Goal: Task Accomplishment & Management: Manage account settings

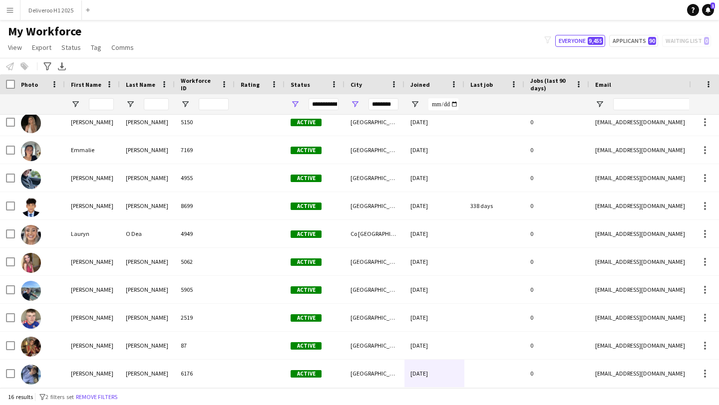
scroll to position [174, 0]
click at [572, 40] on button "Everyone 9,455" at bounding box center [580, 41] width 50 height 12
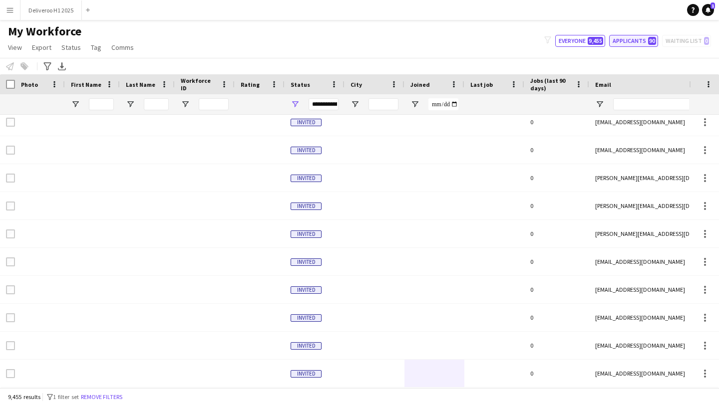
click at [624, 43] on button "Applicants 90" at bounding box center [633, 41] width 49 height 12
type input "**********"
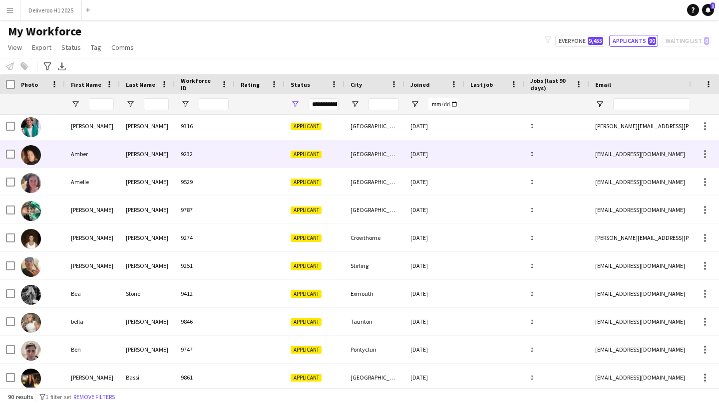
scroll to position [0, 0]
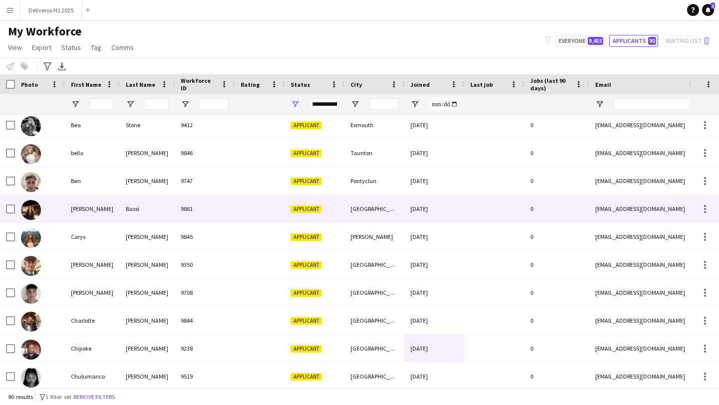
click at [342, 204] on div "Applicant" at bounding box center [315, 208] width 60 height 27
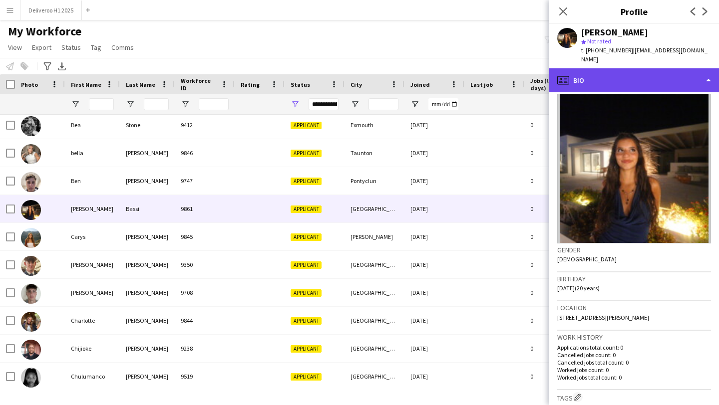
click at [614, 79] on div "profile Bio" at bounding box center [634, 80] width 170 height 24
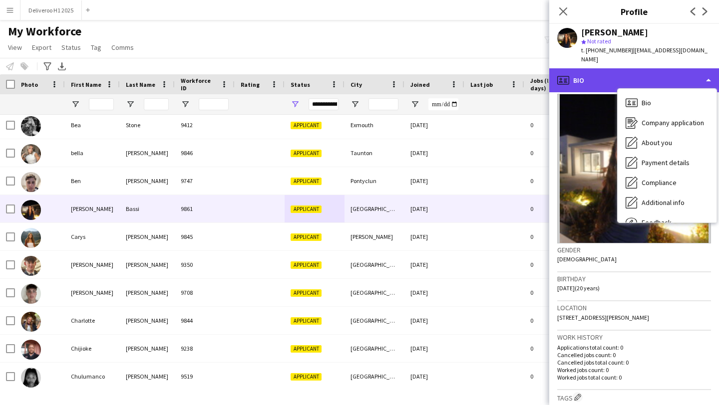
click at [614, 79] on div "profile Bio" at bounding box center [634, 80] width 170 height 24
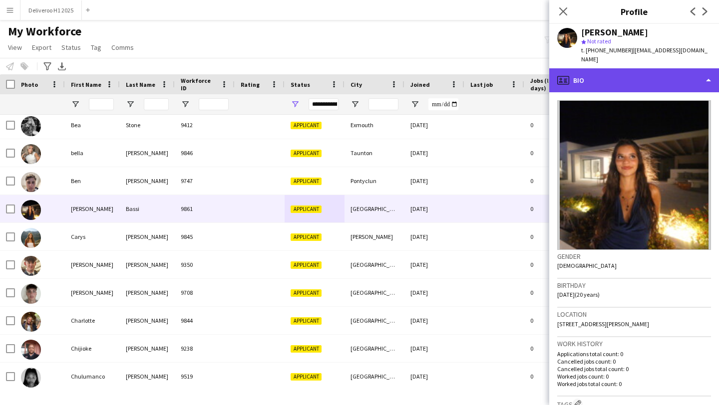
click at [635, 75] on div "profile Bio" at bounding box center [634, 80] width 170 height 24
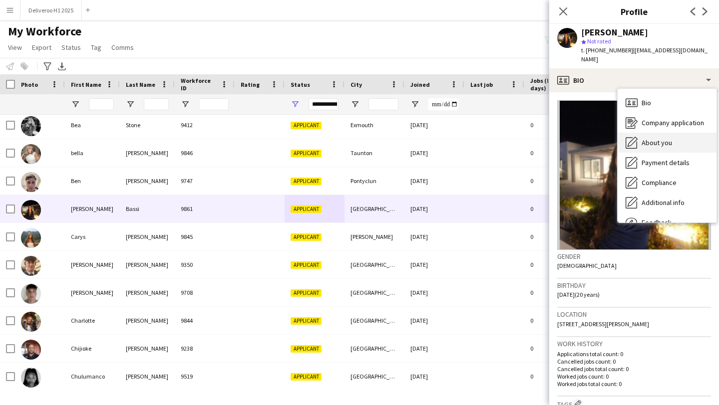
click at [641, 133] on div "About you About you" at bounding box center [667, 143] width 99 height 20
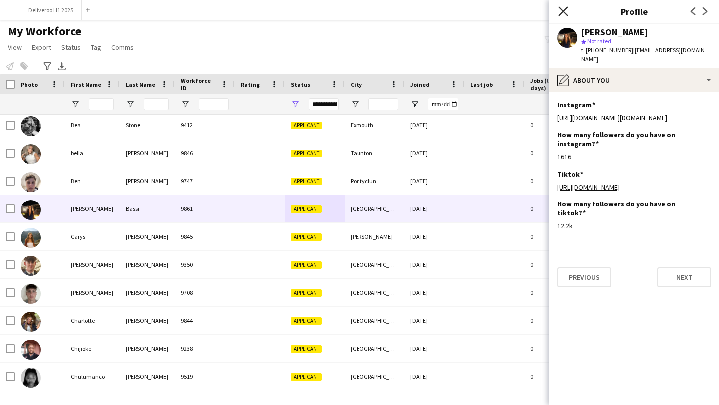
click at [561, 11] on icon "Close pop-in" at bounding box center [562, 10] width 9 height 9
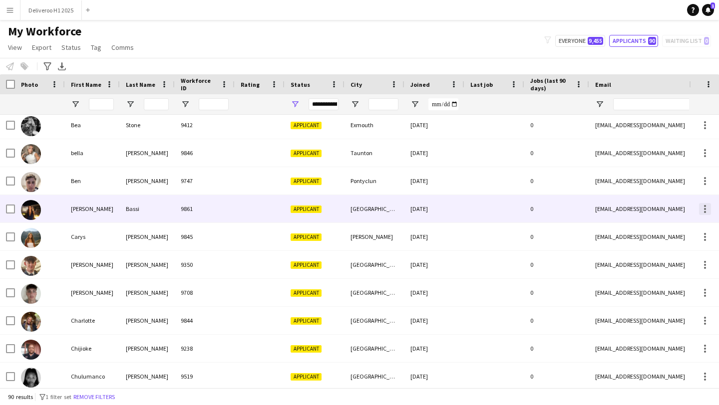
click at [703, 209] on div at bounding box center [705, 209] width 12 height 12
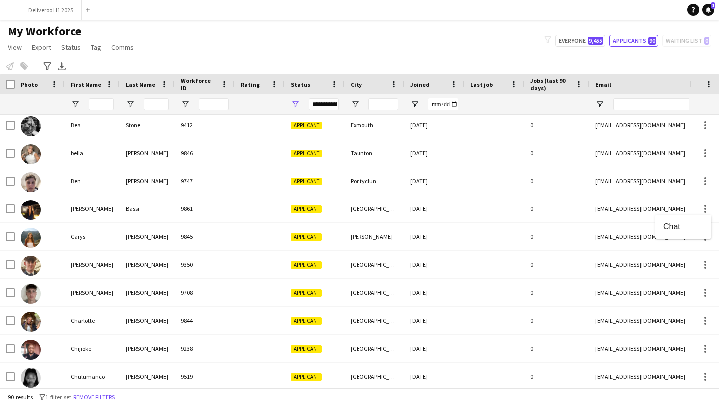
click at [557, 208] on div at bounding box center [359, 202] width 719 height 405
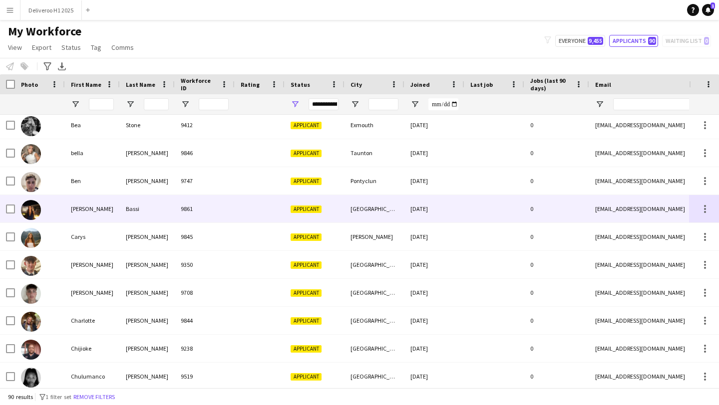
click at [304, 209] on span "Applicant" at bounding box center [306, 209] width 31 height 7
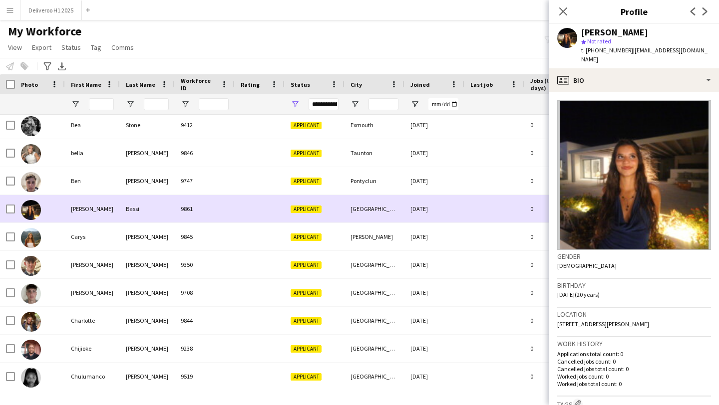
click at [16, 208] on div at bounding box center [40, 208] width 50 height 27
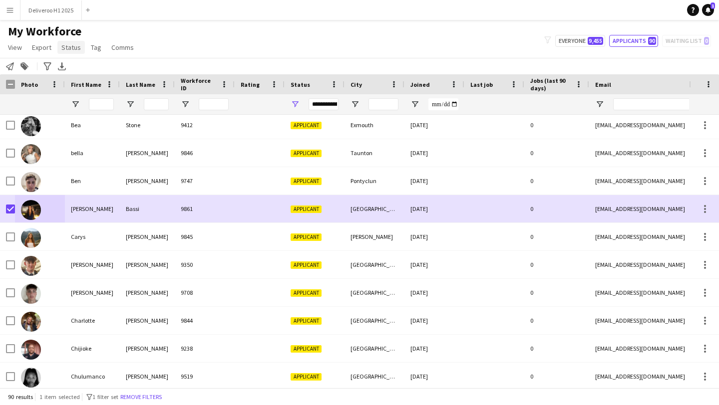
click at [69, 50] on span "Status" at bounding box center [70, 47] width 19 height 9
click at [78, 61] on link "Edit" at bounding box center [92, 68] width 70 height 21
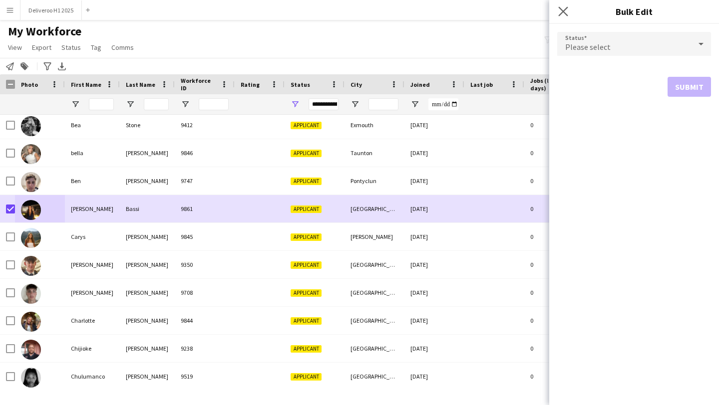
click at [556, 6] on app-icon "Close pop-in" at bounding box center [563, 11] width 14 height 14
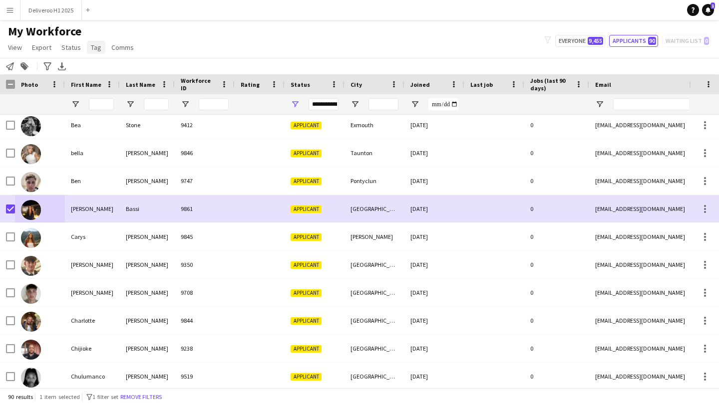
click at [95, 50] on span "Tag" at bounding box center [96, 47] width 10 height 9
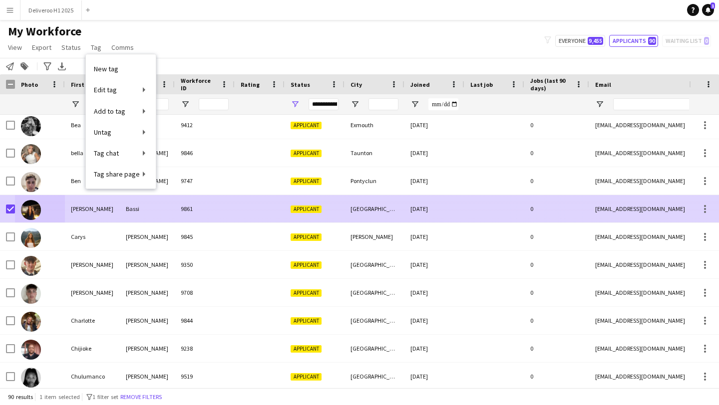
click at [210, 201] on div "9861" at bounding box center [205, 208] width 60 height 27
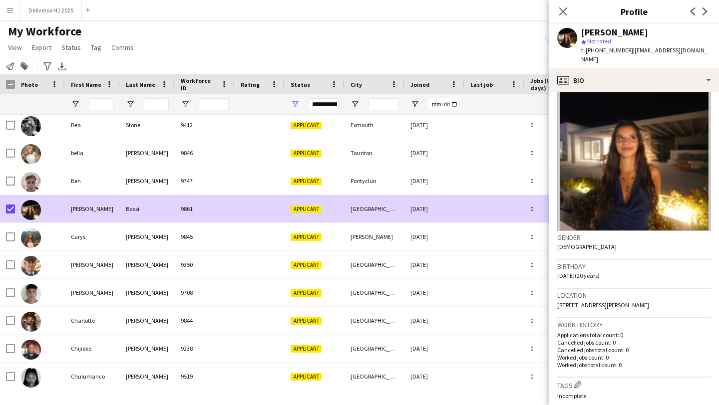
scroll to position [22, 0]
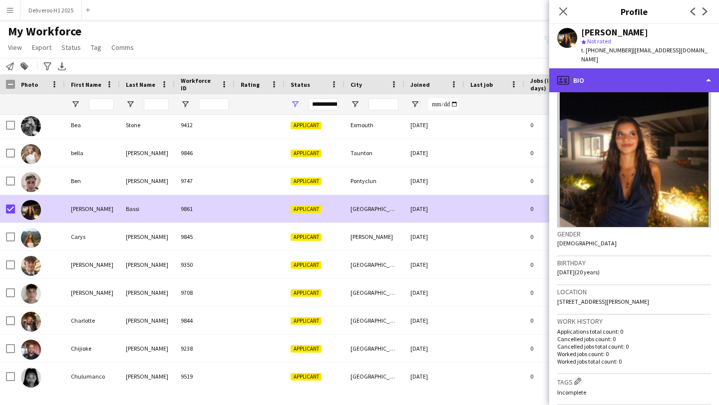
click at [671, 79] on div "profile Bio" at bounding box center [634, 80] width 170 height 24
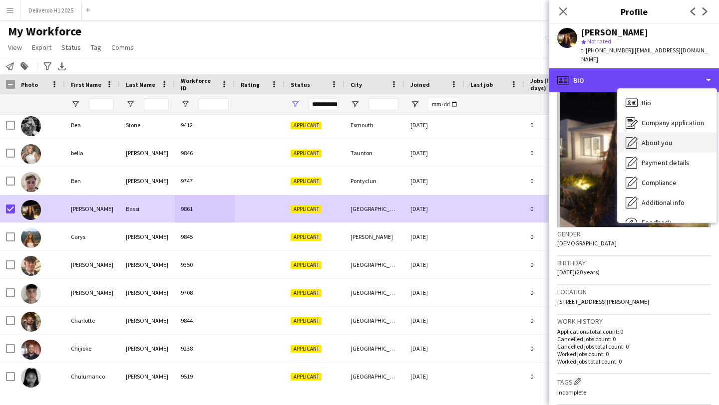
scroll to position [34, 0]
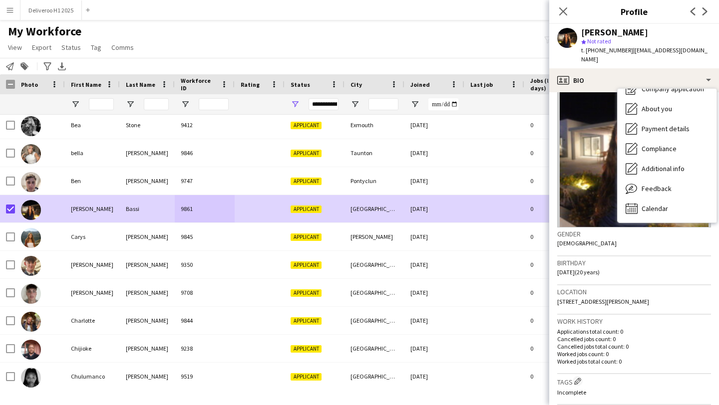
click at [595, 230] on h3 "Gender" at bounding box center [634, 234] width 154 height 9
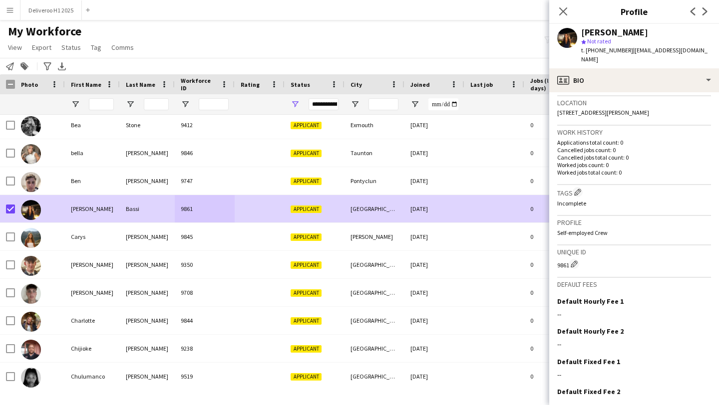
scroll to position [252, 0]
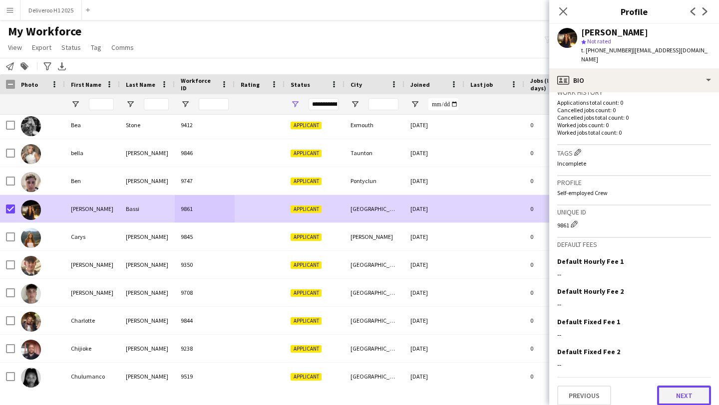
click at [670, 388] on button "Next" at bounding box center [684, 396] width 54 height 20
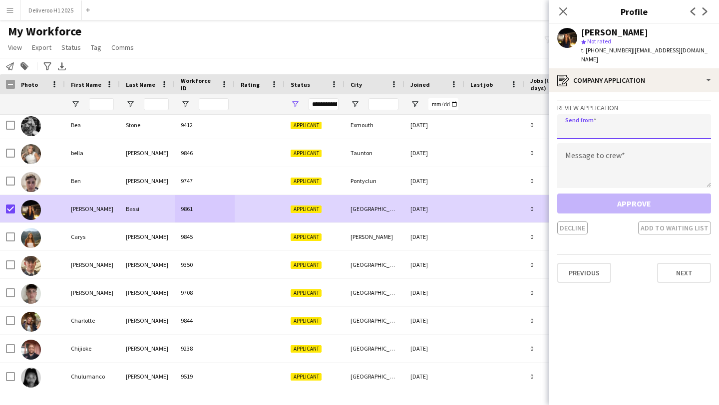
click at [609, 119] on input "email" at bounding box center [634, 126] width 154 height 25
click at [604, 122] on input "email" at bounding box center [634, 126] width 154 height 25
type input "**********"
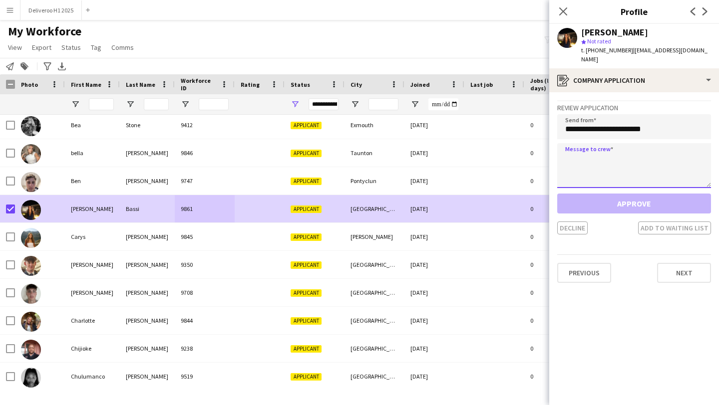
click at [607, 149] on textarea at bounding box center [634, 165] width 154 height 45
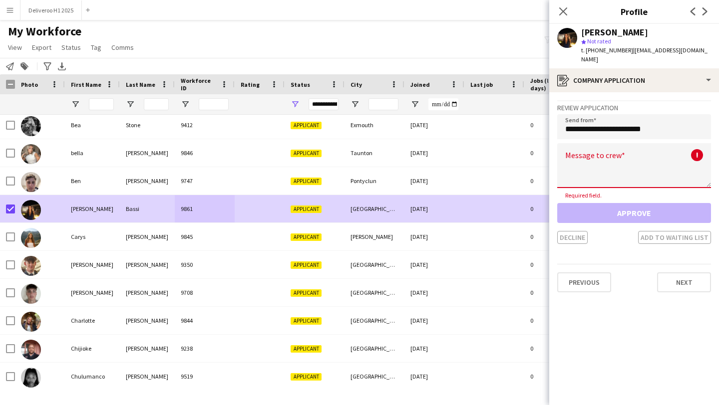
click at [665, 203] on div "Approve Decline Add to waiting list" at bounding box center [634, 223] width 154 height 41
click at [656, 170] on textarea at bounding box center [634, 165] width 154 height 45
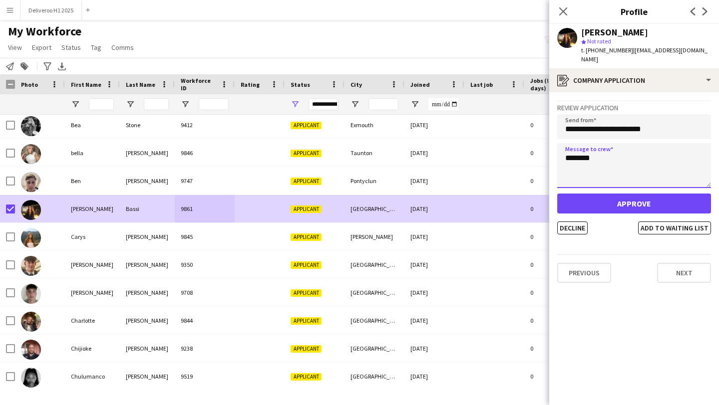
type textarea "********"
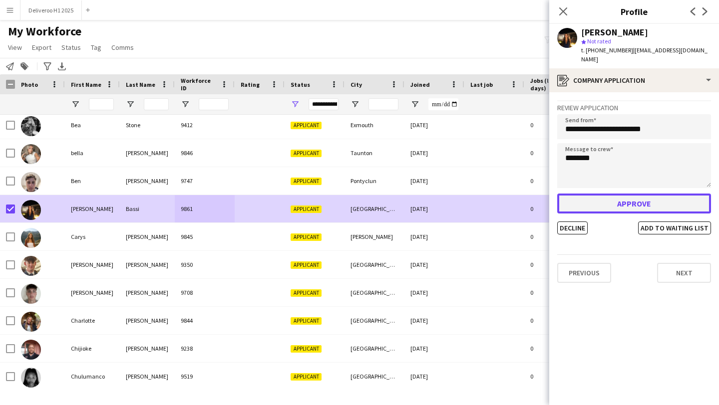
click at [635, 199] on button "Approve" at bounding box center [634, 204] width 154 height 20
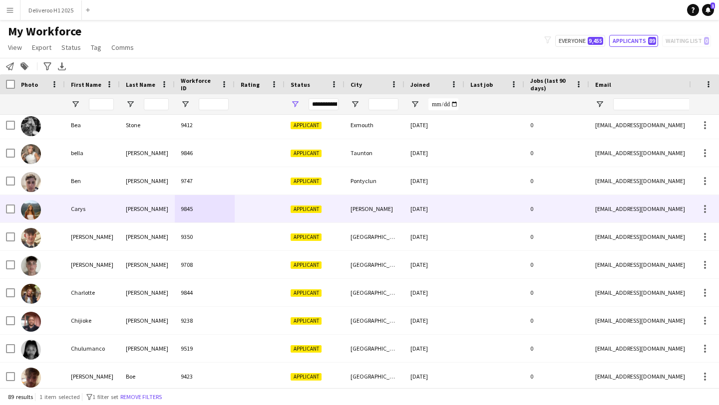
click at [255, 208] on div at bounding box center [260, 208] width 50 height 27
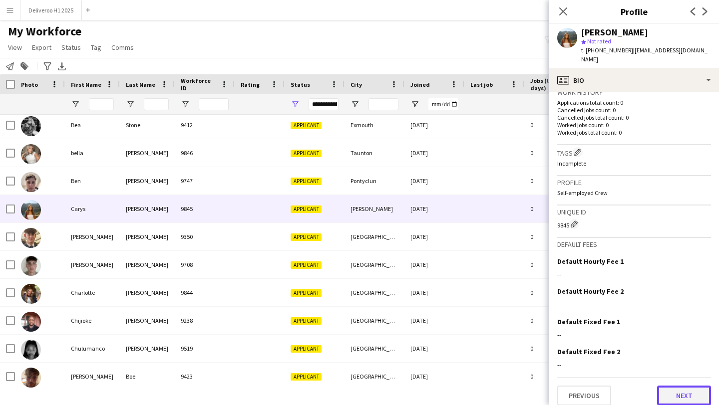
click at [674, 387] on button "Next" at bounding box center [684, 396] width 54 height 20
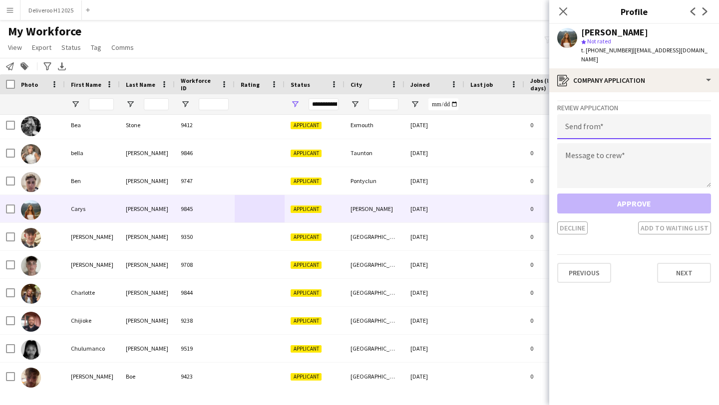
click at [625, 124] on input "email" at bounding box center [634, 126] width 154 height 25
type input "**********"
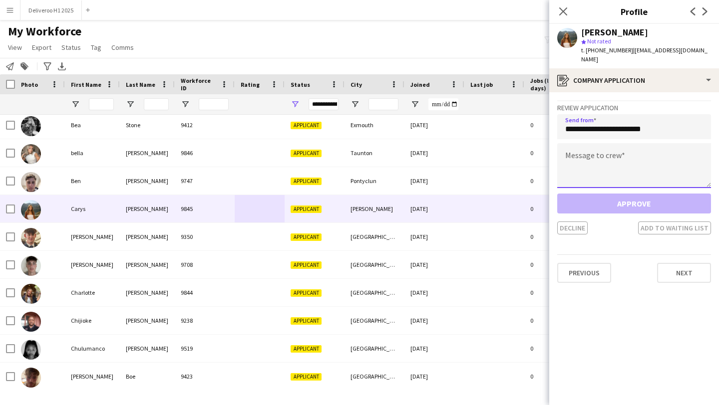
click at [612, 154] on textarea at bounding box center [634, 165] width 154 height 45
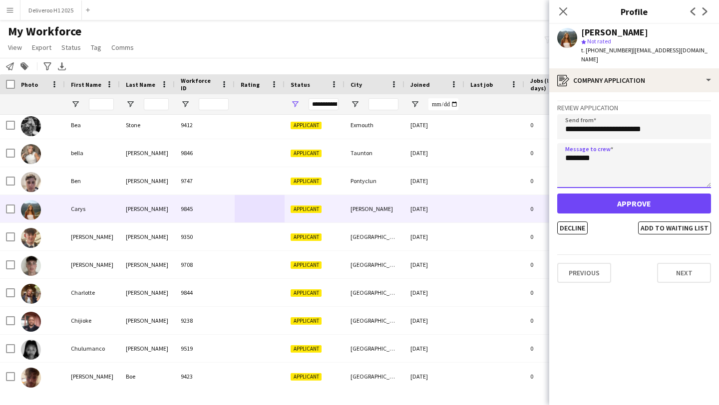
type textarea "********"
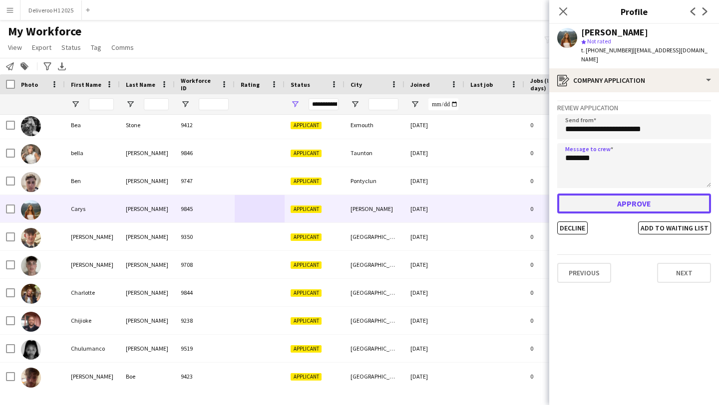
click at [613, 194] on button "Approve" at bounding box center [634, 204] width 154 height 20
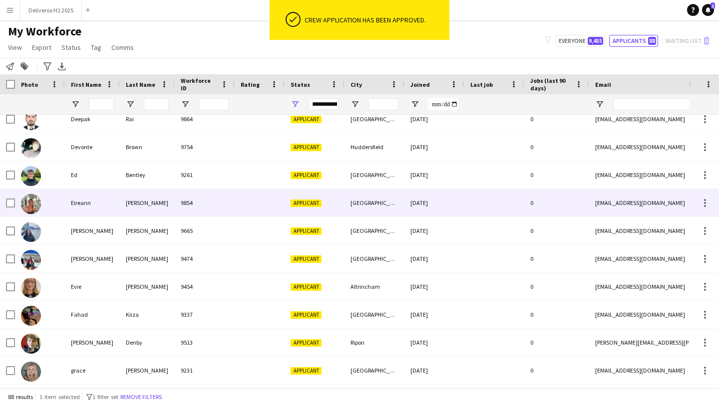
scroll to position [596, 0]
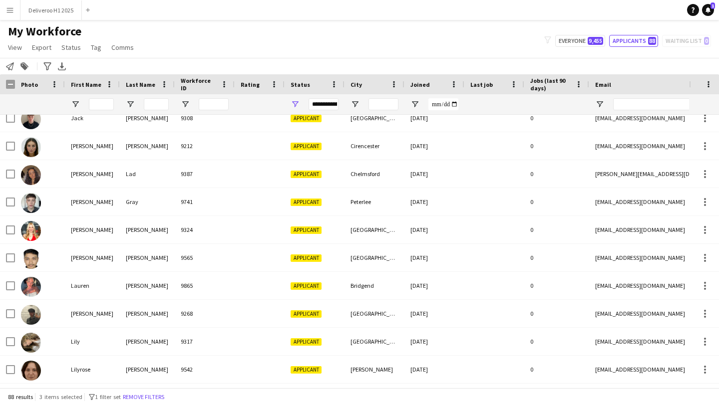
click at [61, 394] on span "3 items selected" at bounding box center [60, 396] width 43 height 7
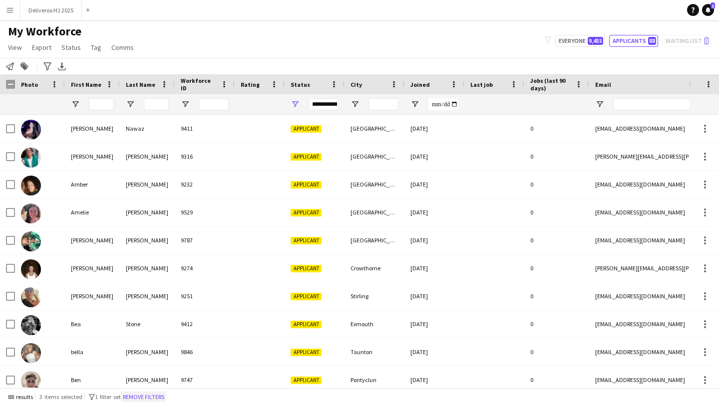
click at [139, 398] on button "Remove filters" at bounding box center [143, 397] width 45 height 11
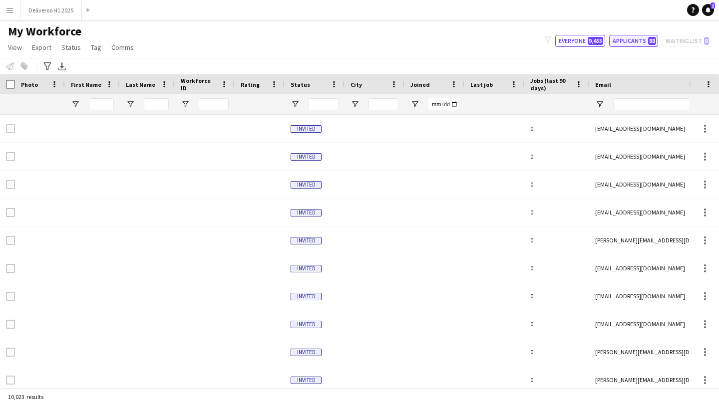
click at [642, 41] on button "Applicants 88" at bounding box center [633, 41] width 49 height 12
type input "**********"
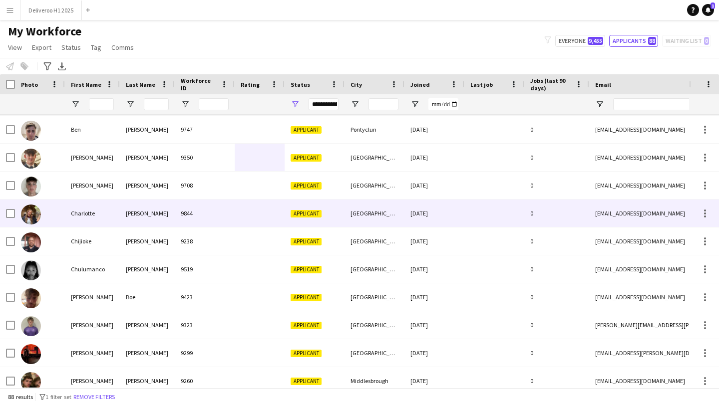
click at [115, 216] on div "Charlotte" at bounding box center [92, 213] width 55 height 27
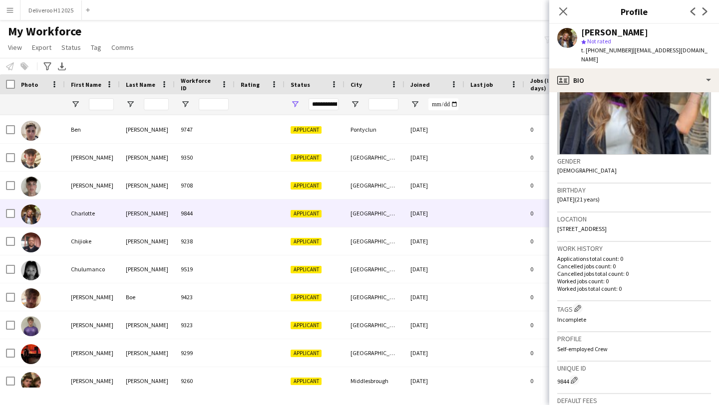
scroll to position [252, 0]
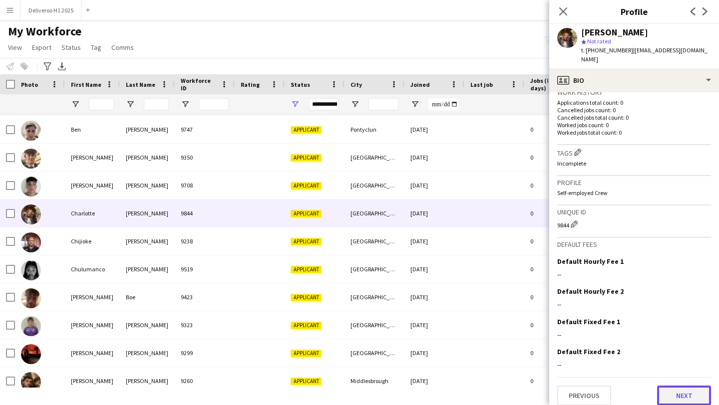
click at [688, 386] on button "Next" at bounding box center [684, 396] width 54 height 20
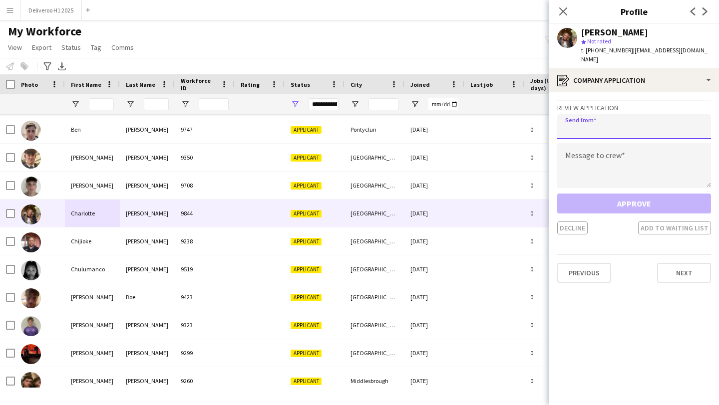
click at [624, 114] on input "email" at bounding box center [634, 126] width 154 height 25
type input "**********"
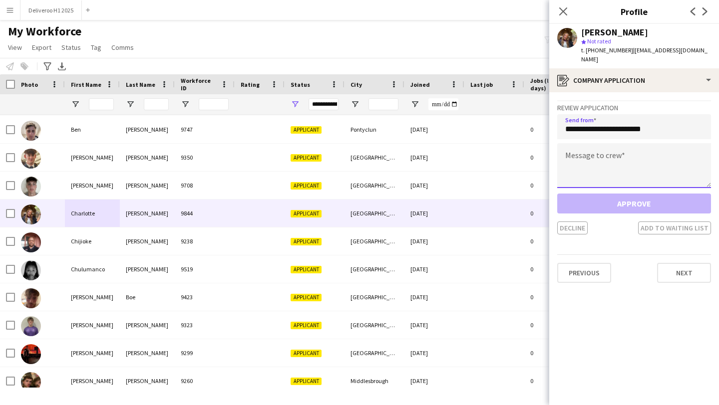
click at [619, 144] on textarea at bounding box center [634, 165] width 154 height 45
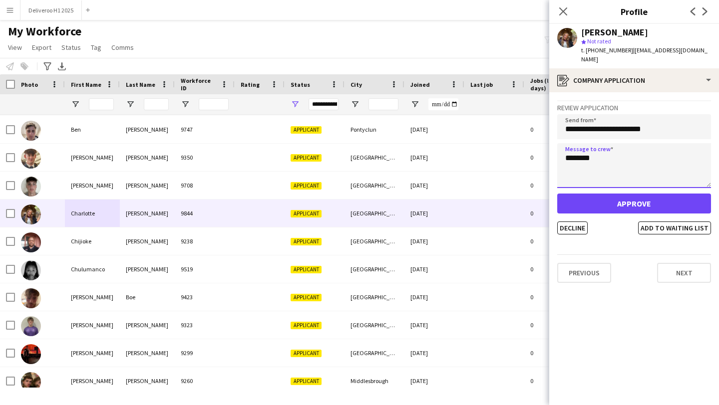
type textarea "********"
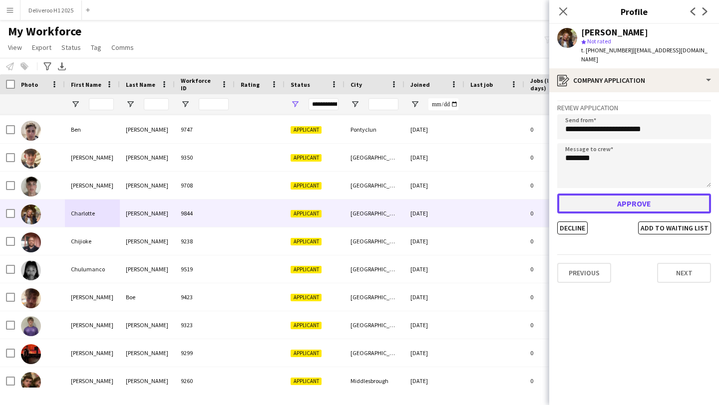
click at [622, 195] on button "Approve" at bounding box center [634, 204] width 154 height 20
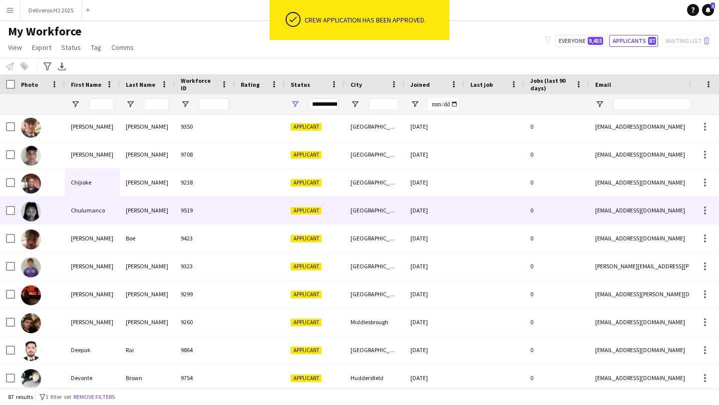
scroll to position [286, 0]
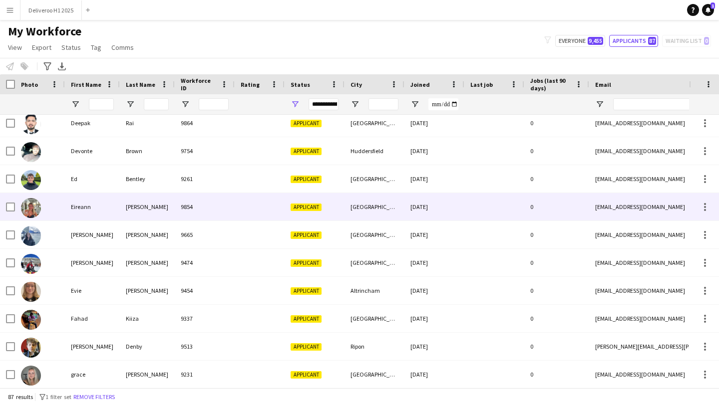
click at [239, 217] on div at bounding box center [260, 206] width 50 height 27
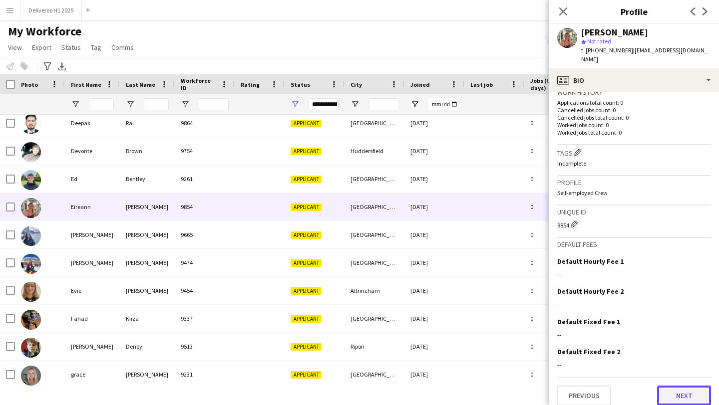
click at [682, 393] on button "Next" at bounding box center [684, 396] width 54 height 20
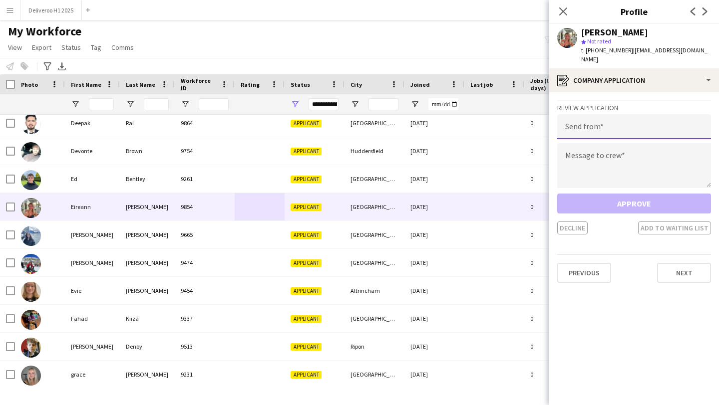
click at [638, 126] on input "email" at bounding box center [634, 126] width 154 height 25
type input "**********"
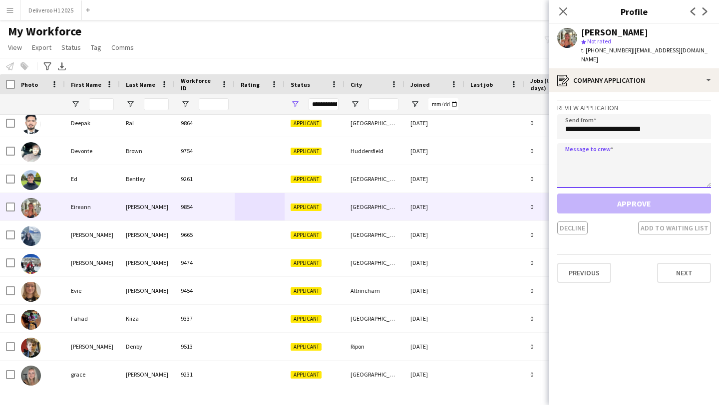
click at [627, 152] on textarea at bounding box center [634, 165] width 154 height 45
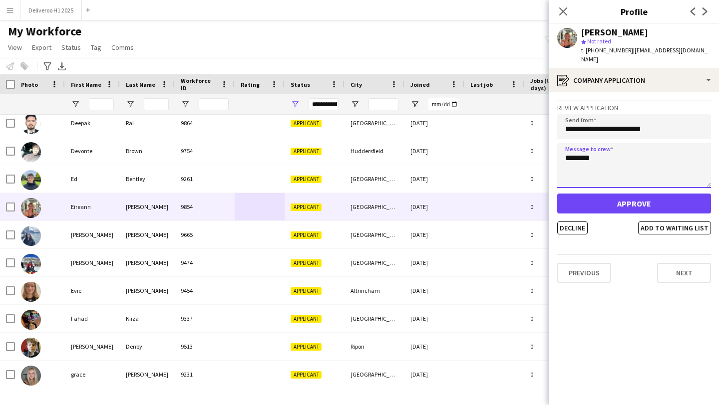
type textarea "********"
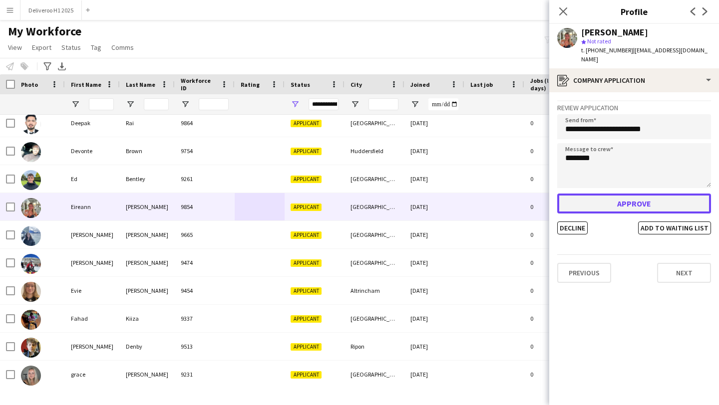
click at [616, 200] on button "Approve" at bounding box center [634, 204] width 154 height 20
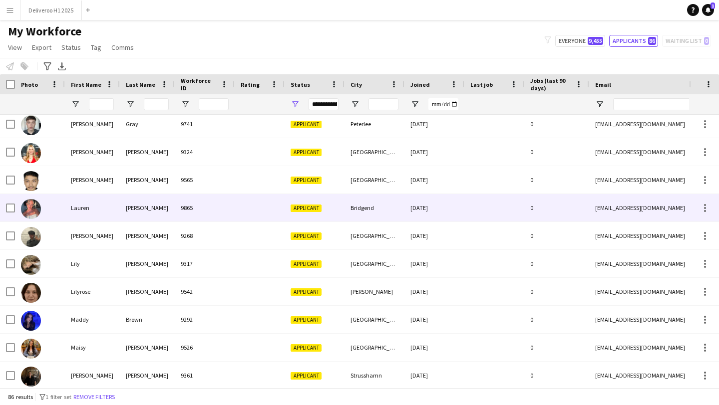
click at [484, 208] on div at bounding box center [494, 207] width 60 height 27
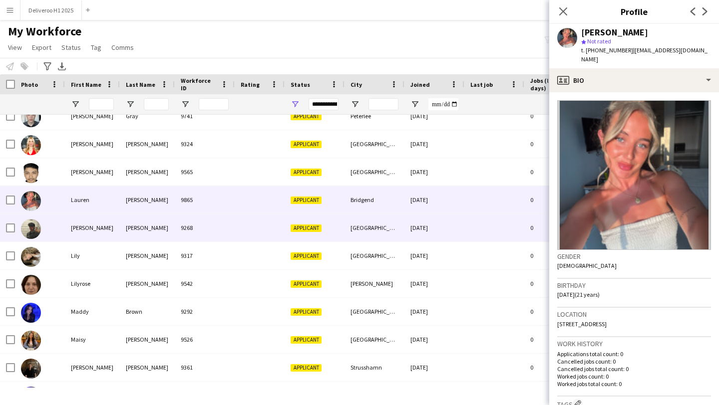
click at [480, 224] on div at bounding box center [494, 227] width 60 height 27
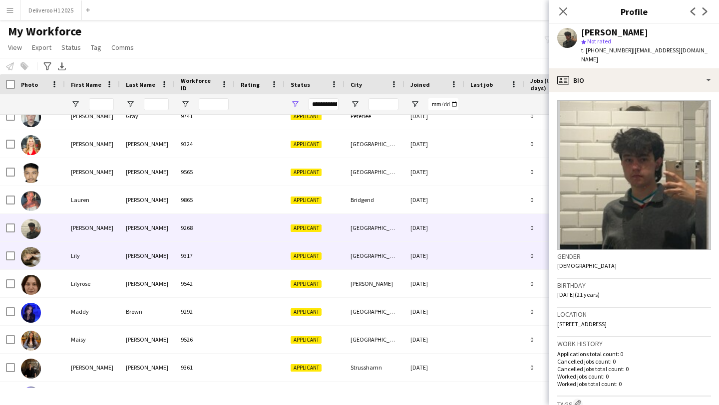
click at [476, 250] on div at bounding box center [494, 255] width 60 height 27
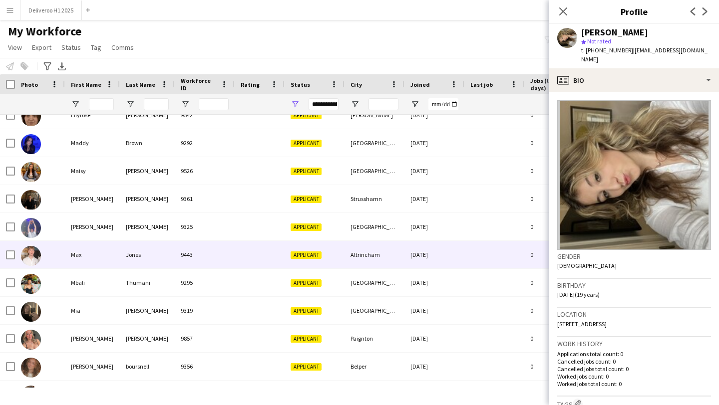
click at [476, 250] on div at bounding box center [494, 254] width 60 height 27
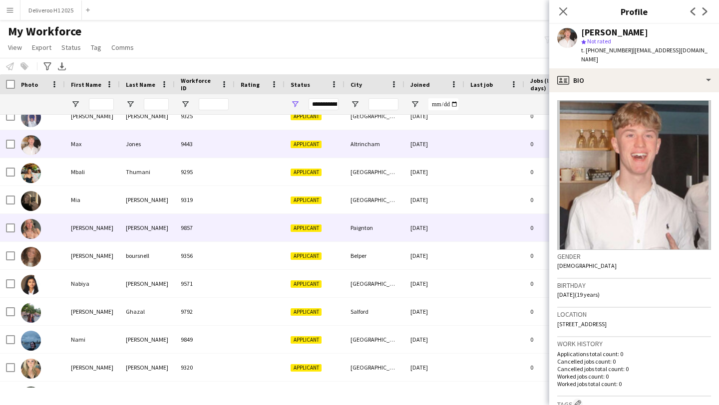
click at [485, 227] on div at bounding box center [494, 227] width 60 height 27
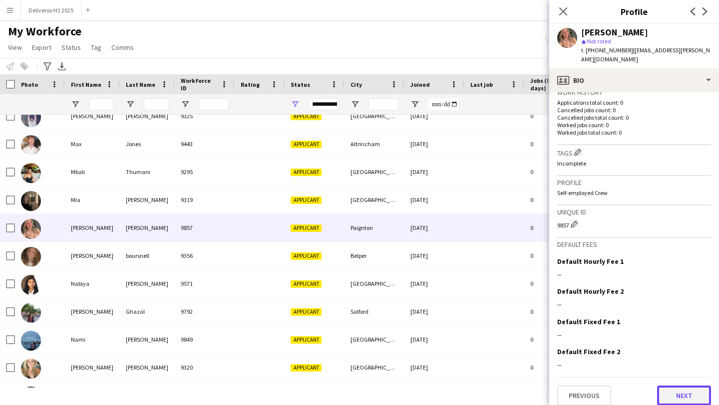
click at [669, 392] on button "Next" at bounding box center [684, 396] width 54 height 20
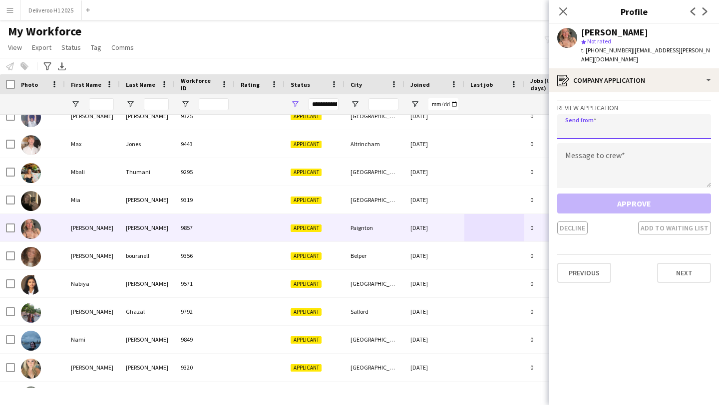
click at [624, 121] on input "email" at bounding box center [634, 126] width 154 height 25
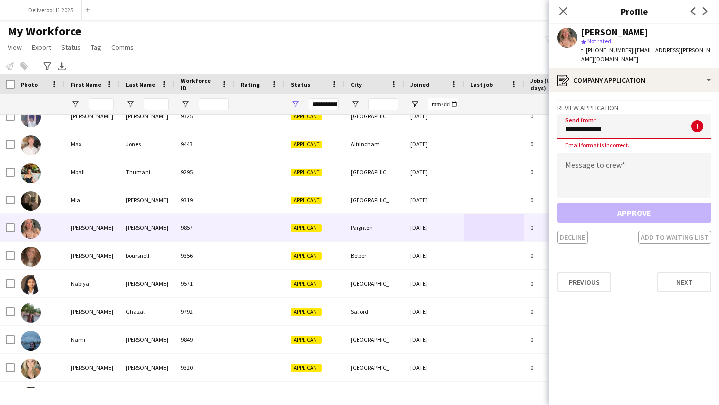
click at [617, 124] on input "**********" at bounding box center [634, 126] width 154 height 25
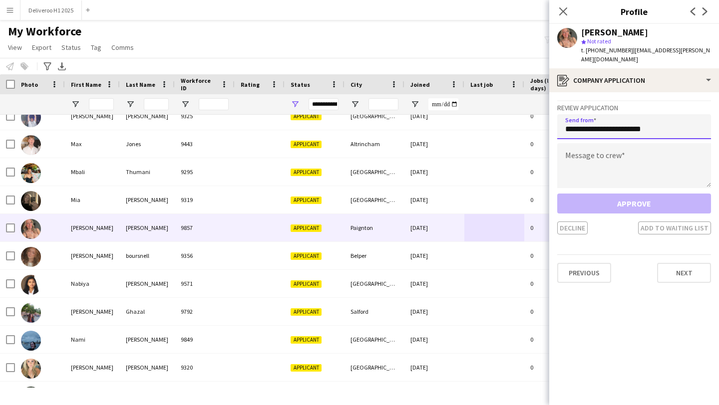
type input "**********"
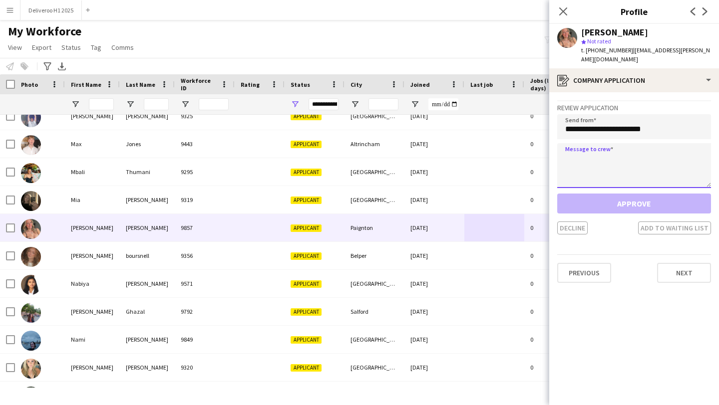
click at [618, 143] on textarea at bounding box center [634, 165] width 154 height 45
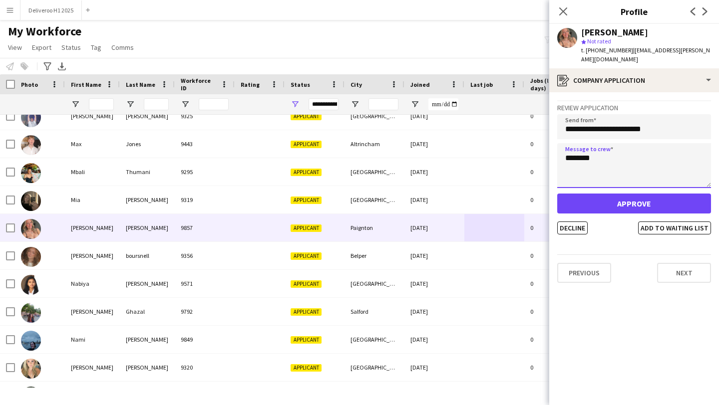
type textarea "********"
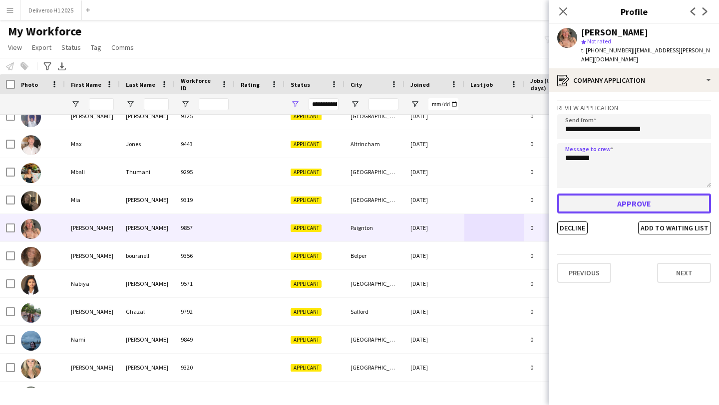
click at [624, 198] on button "Approve" at bounding box center [634, 204] width 154 height 20
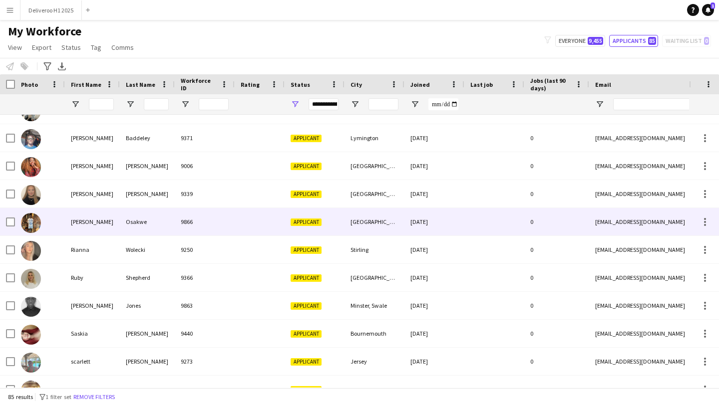
click at [503, 226] on div at bounding box center [494, 221] width 60 height 27
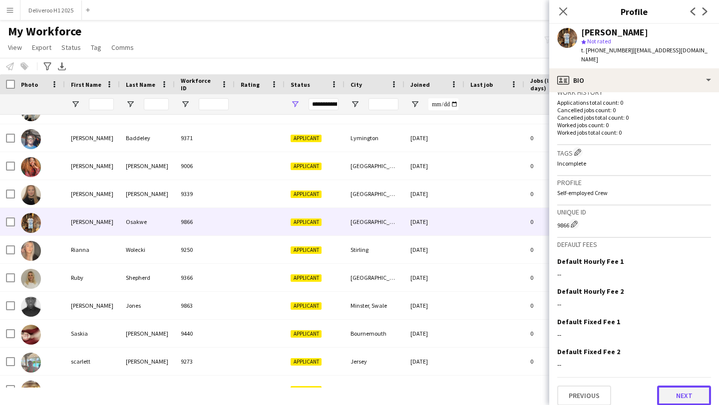
click at [665, 390] on button "Next" at bounding box center [684, 396] width 54 height 20
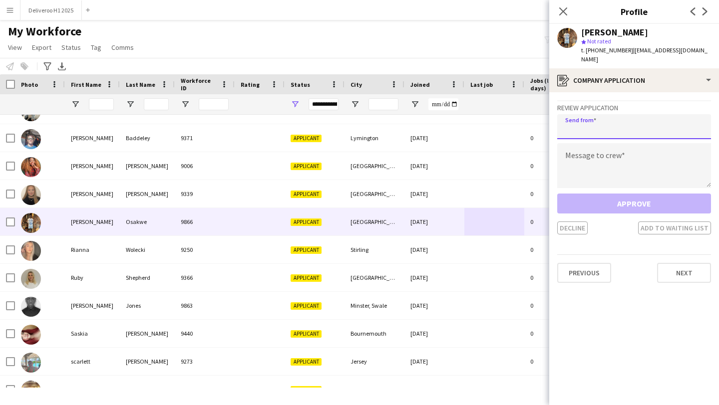
click at [587, 128] on input "email" at bounding box center [634, 126] width 154 height 25
type input "**********"
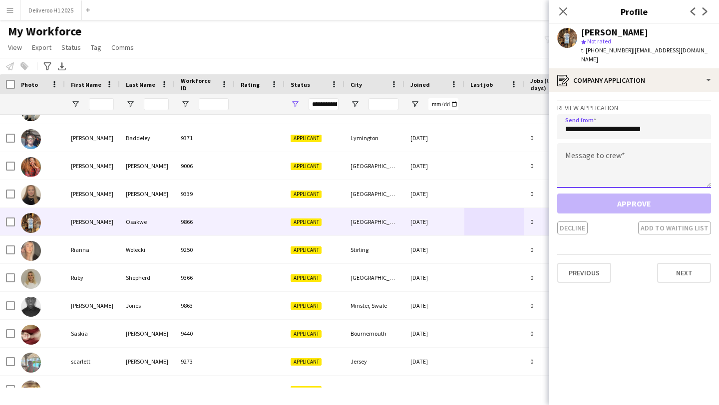
click at [580, 157] on textarea at bounding box center [634, 165] width 154 height 45
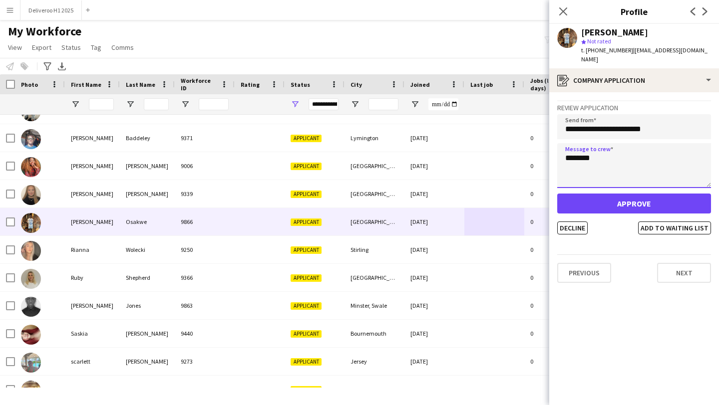
type textarea "********"
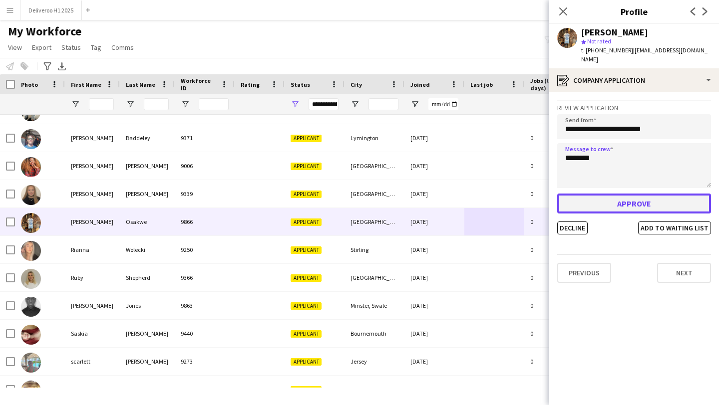
click at [584, 194] on button "Approve" at bounding box center [634, 204] width 154 height 20
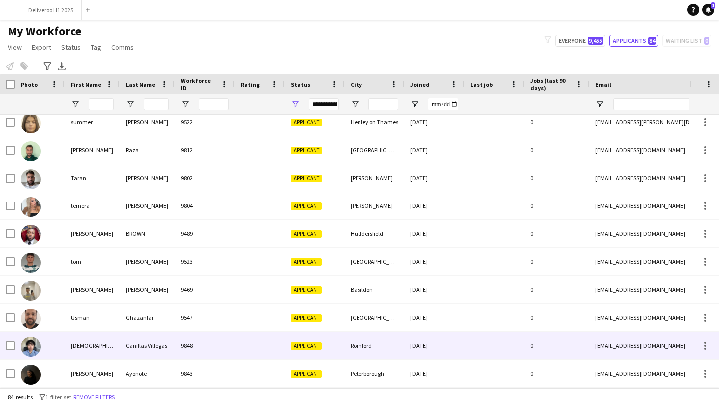
click at [444, 337] on div "[DATE]" at bounding box center [434, 345] width 60 height 27
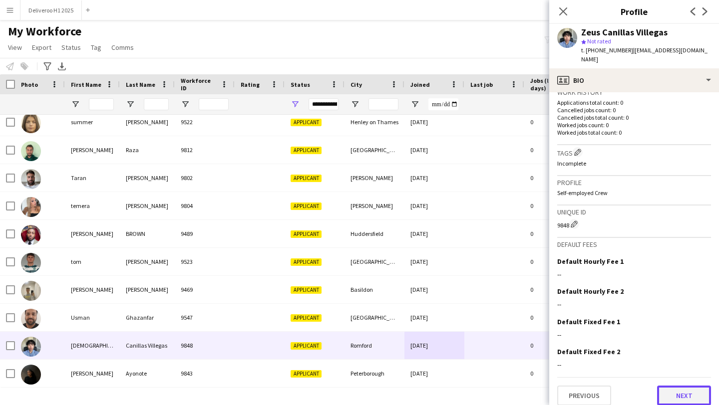
click at [669, 391] on button "Next" at bounding box center [684, 396] width 54 height 20
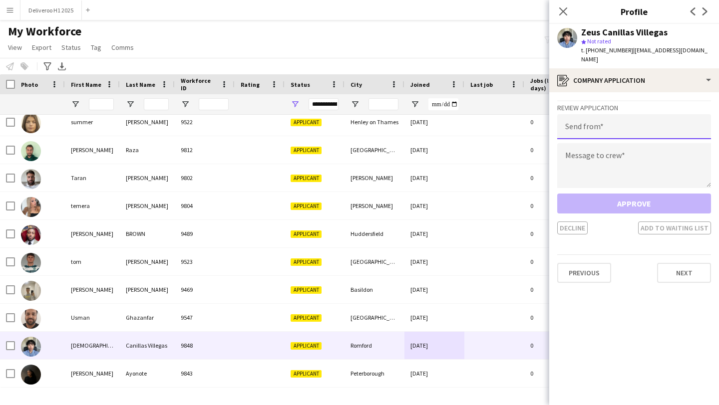
click at [624, 114] on input "email" at bounding box center [634, 126] width 154 height 25
type input "**********"
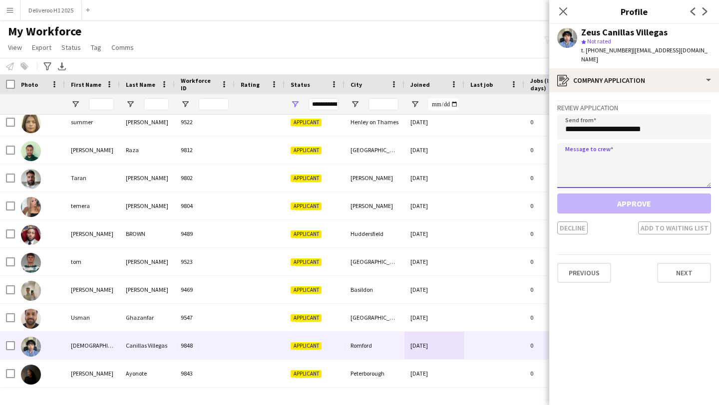
click at [614, 143] on textarea at bounding box center [634, 165] width 154 height 45
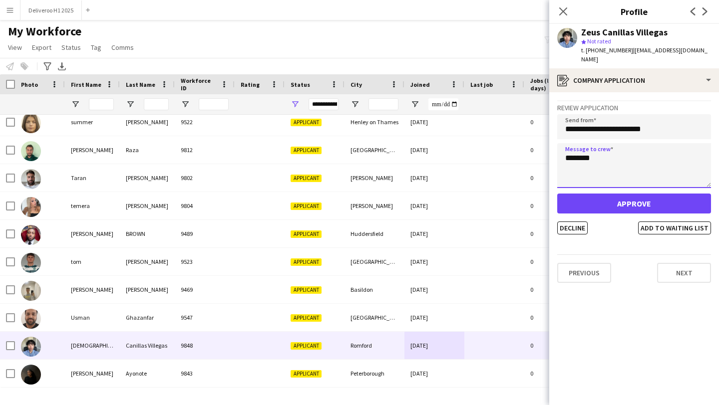
type textarea "********"
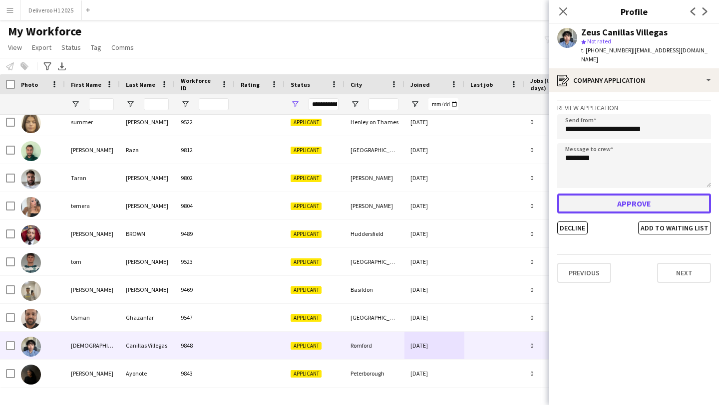
click at [612, 196] on button "Approve" at bounding box center [634, 204] width 154 height 20
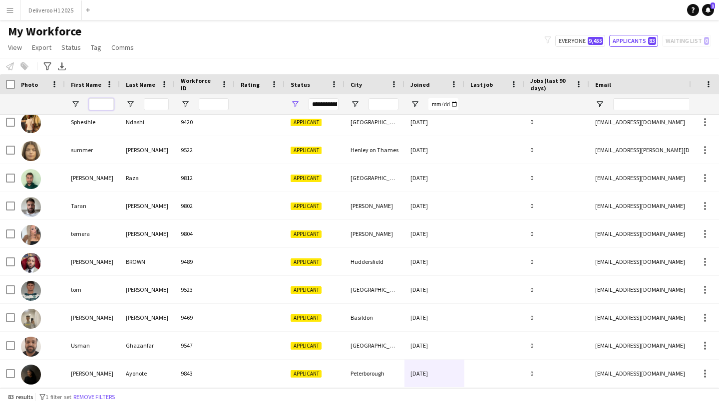
click at [105, 102] on input "First Name Filter Input" at bounding box center [101, 104] width 25 height 12
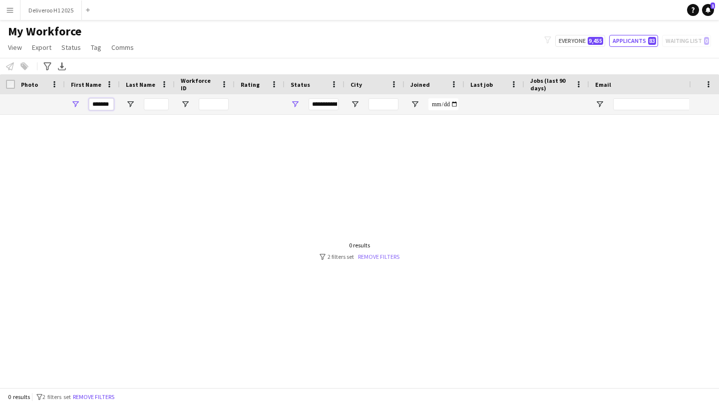
type input "*******"
click at [373, 255] on link "Remove filters" at bounding box center [378, 256] width 41 height 7
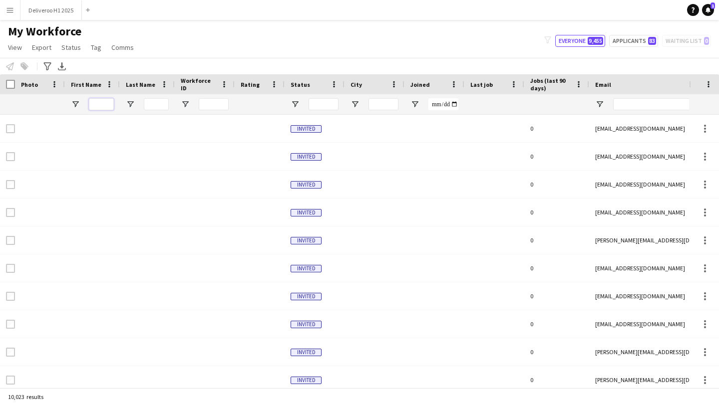
click at [103, 102] on input "First Name Filter Input" at bounding box center [101, 104] width 25 height 12
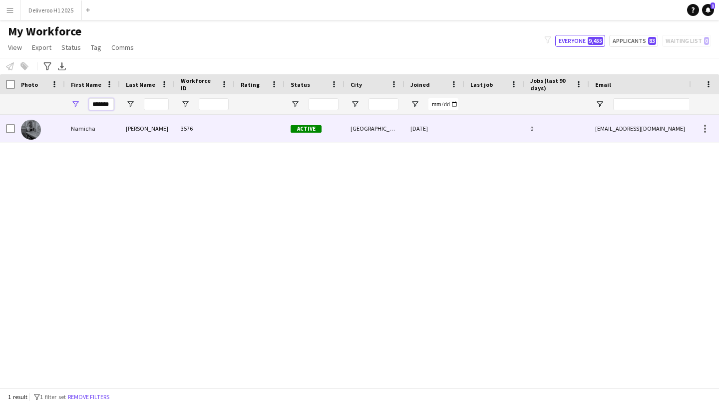
type input "*******"
click at [208, 124] on div "3576" at bounding box center [205, 128] width 60 height 27
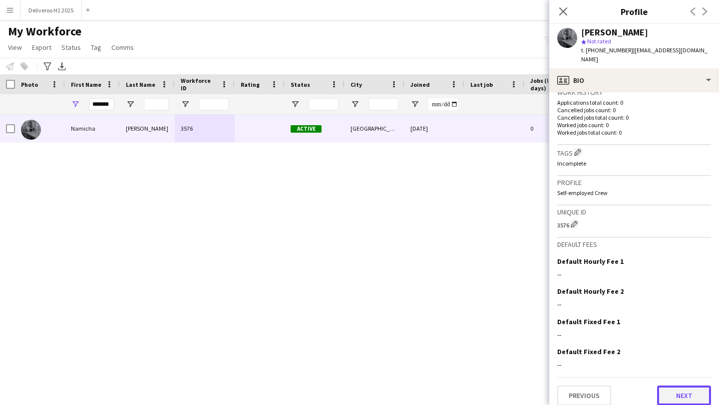
click at [691, 387] on button "Next" at bounding box center [684, 396] width 54 height 20
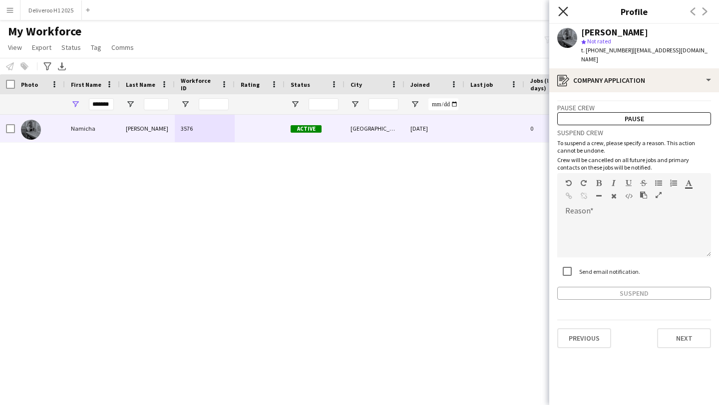
click at [563, 8] on icon "Close pop-in" at bounding box center [562, 10] width 9 height 9
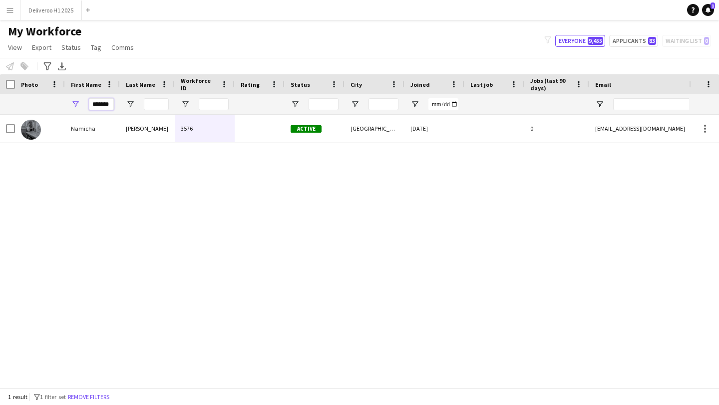
drag, startPoint x: 91, startPoint y: 105, endPoint x: 150, endPoint y: 105, distance: 58.9
click at [147, 105] on div "*******" at bounding box center [541, 104] width 1082 height 20
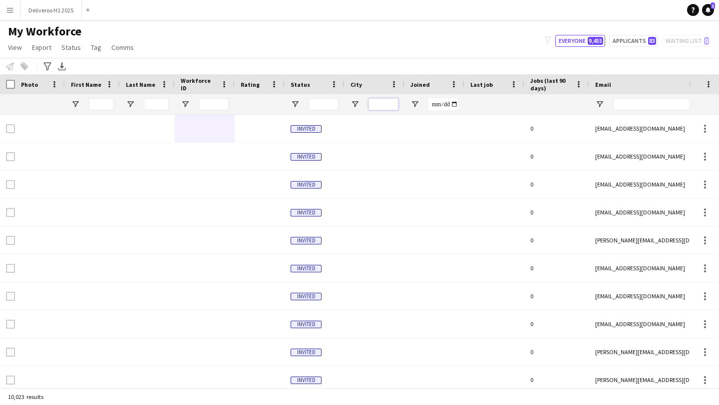
click at [383, 105] on input "City Filter Input" at bounding box center [383, 104] width 30 height 12
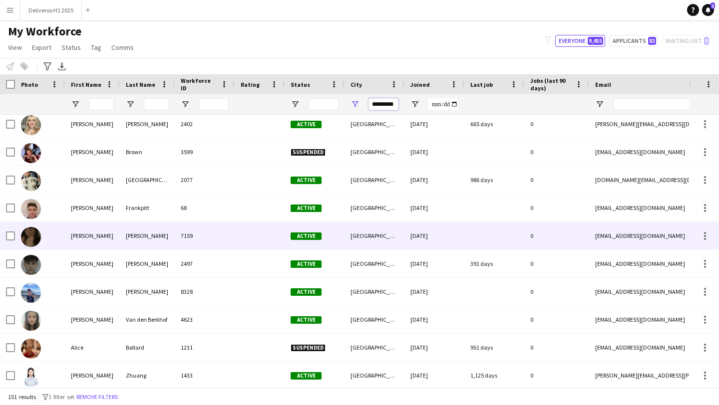
scroll to position [39, 0]
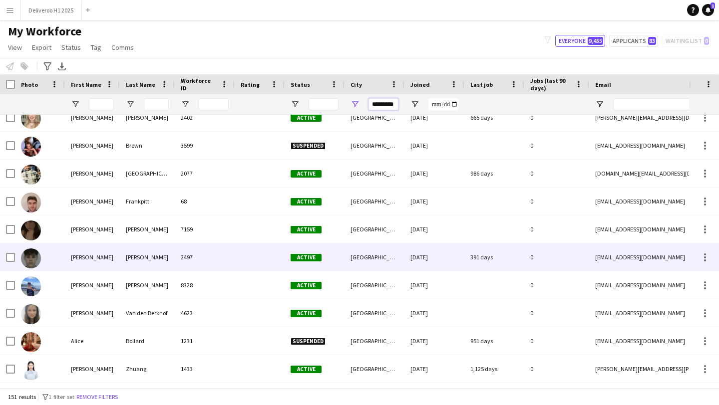
type input "*********"
click at [265, 258] on div at bounding box center [260, 257] width 50 height 27
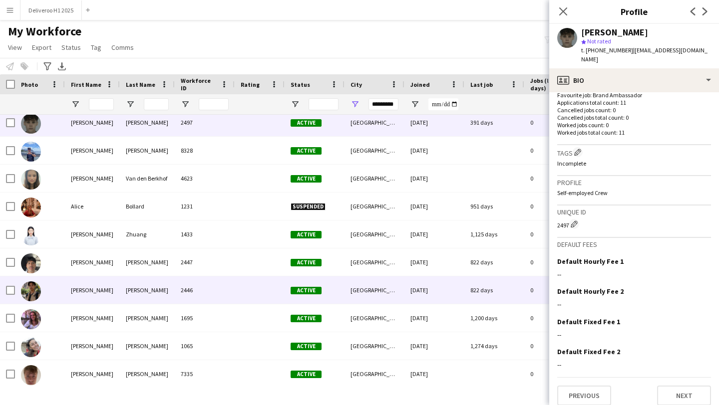
scroll to position [193, 0]
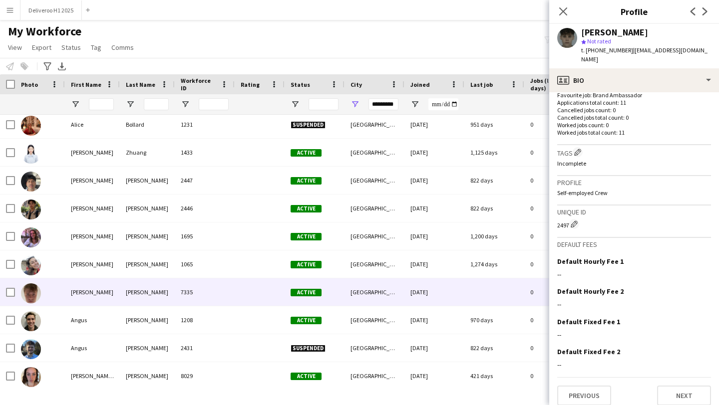
click at [425, 296] on div "[DATE]" at bounding box center [434, 292] width 60 height 27
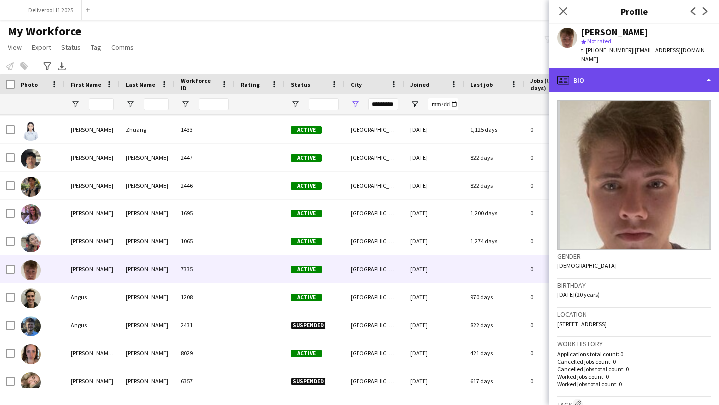
click at [638, 77] on div "profile Bio" at bounding box center [634, 80] width 170 height 24
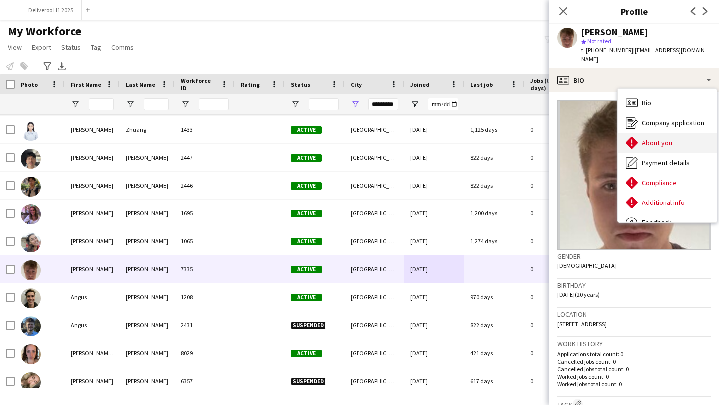
click at [648, 138] on span "About you" at bounding box center [657, 142] width 30 height 9
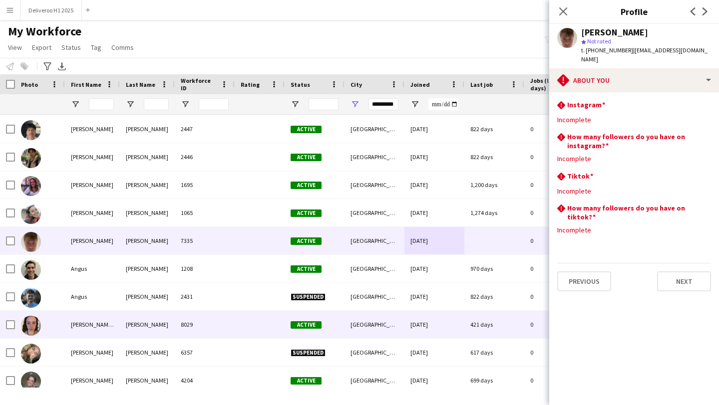
click at [480, 319] on div "421 days" at bounding box center [494, 324] width 60 height 27
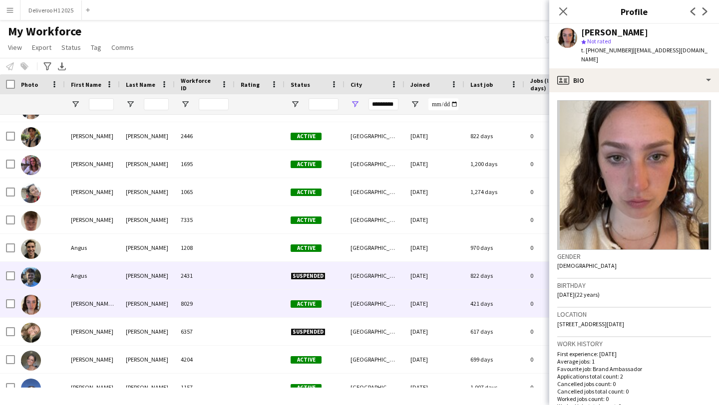
click at [485, 281] on div "822 days" at bounding box center [494, 275] width 60 height 27
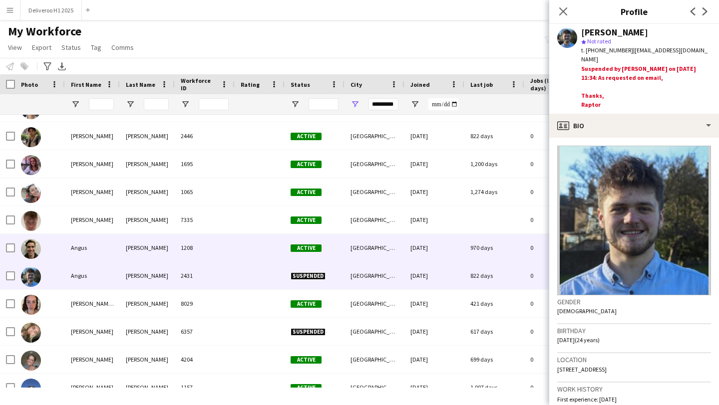
click at [493, 246] on div "970 days" at bounding box center [494, 247] width 60 height 27
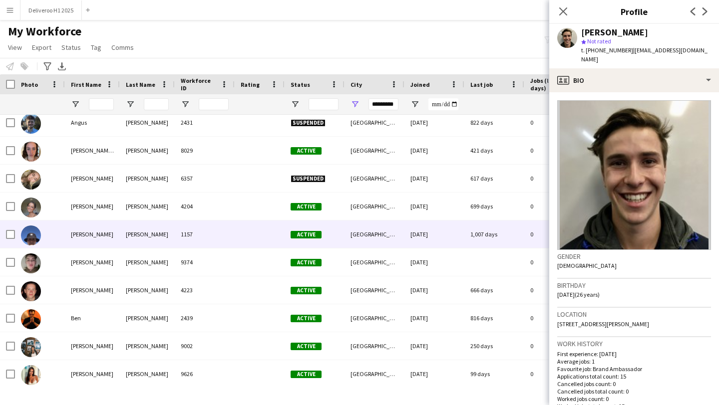
click at [493, 246] on div "1,007 days" at bounding box center [494, 234] width 60 height 27
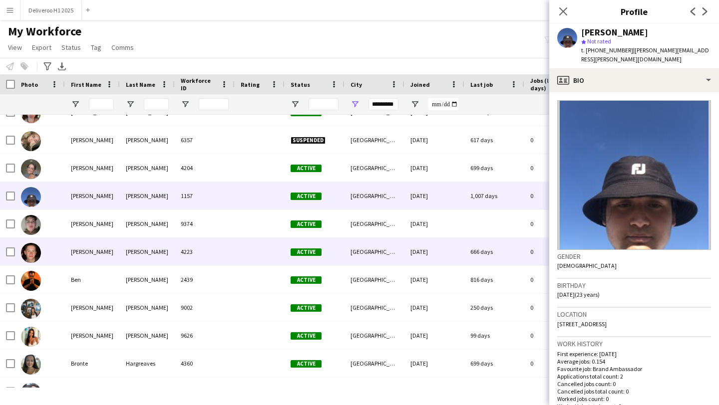
click at [493, 246] on div "666 days" at bounding box center [494, 251] width 60 height 27
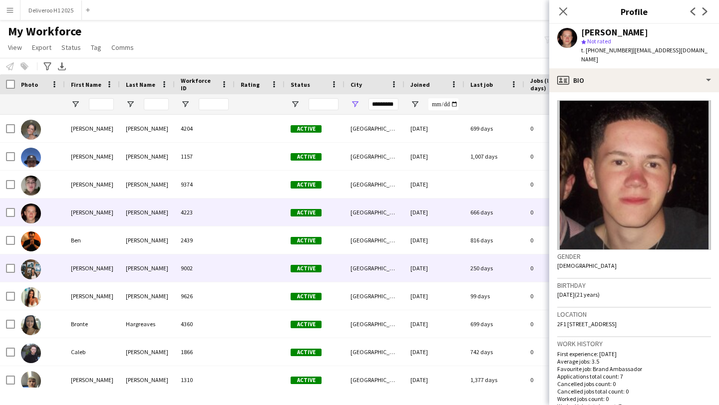
click at [489, 268] on div "250 days" at bounding box center [494, 268] width 60 height 27
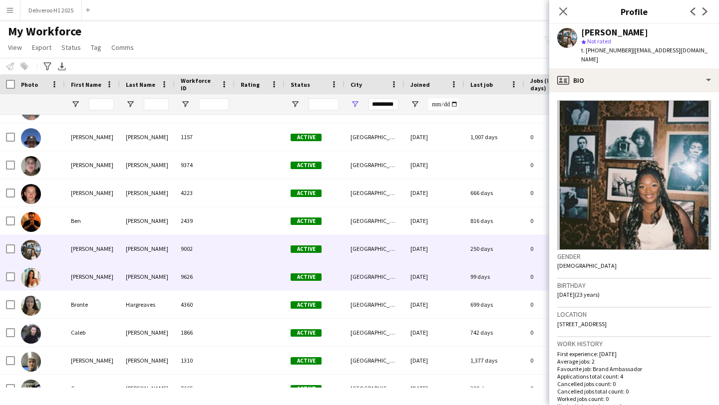
click at [488, 275] on div "99 days" at bounding box center [494, 276] width 60 height 27
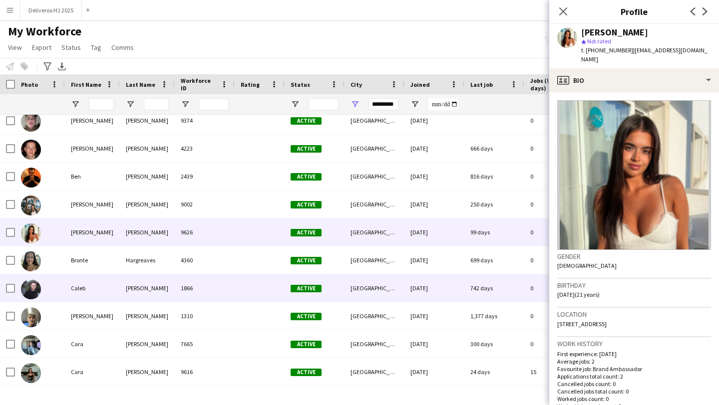
click at [487, 282] on div "742 days" at bounding box center [494, 288] width 60 height 27
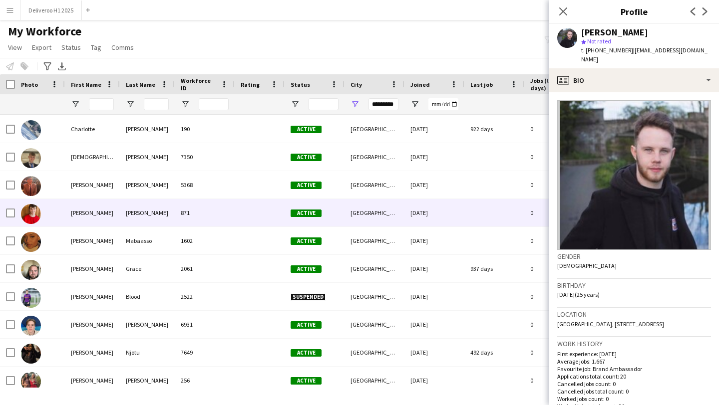
click at [501, 224] on div at bounding box center [494, 212] width 60 height 27
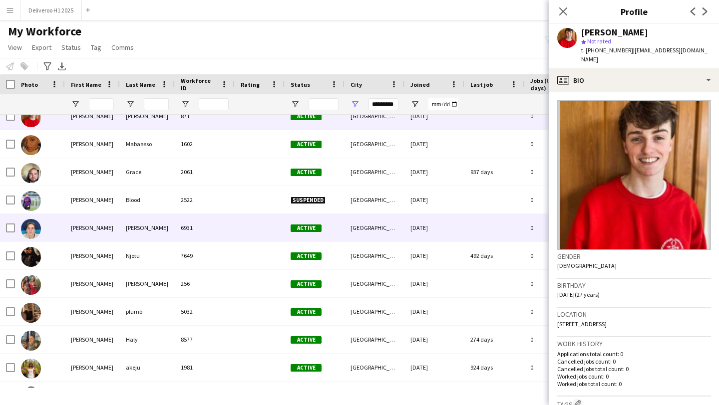
click at [502, 235] on div at bounding box center [494, 227] width 60 height 27
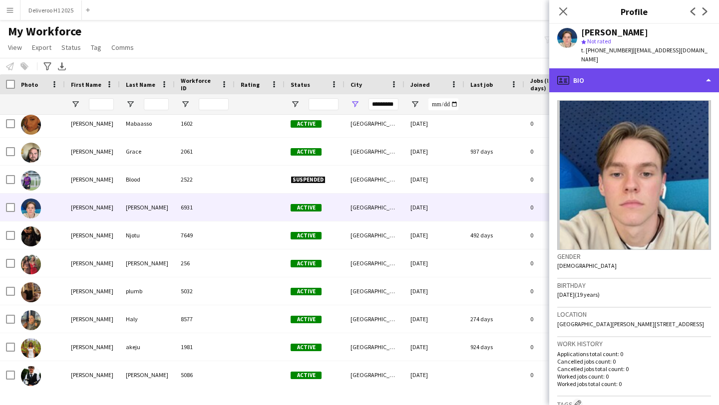
click at [611, 68] on div "profile Bio" at bounding box center [634, 80] width 170 height 24
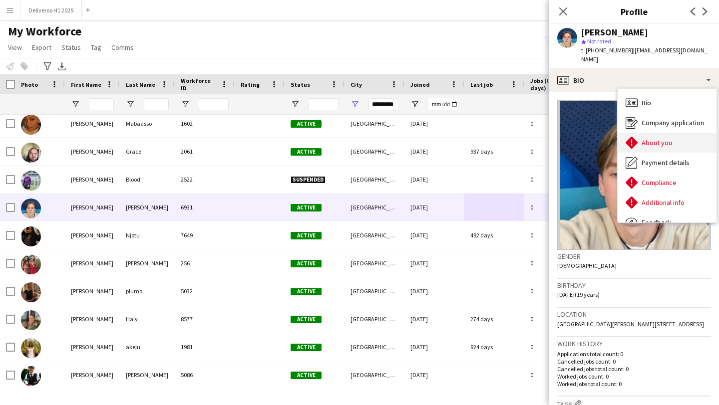
click at [643, 139] on div "About you About you" at bounding box center [667, 143] width 99 height 20
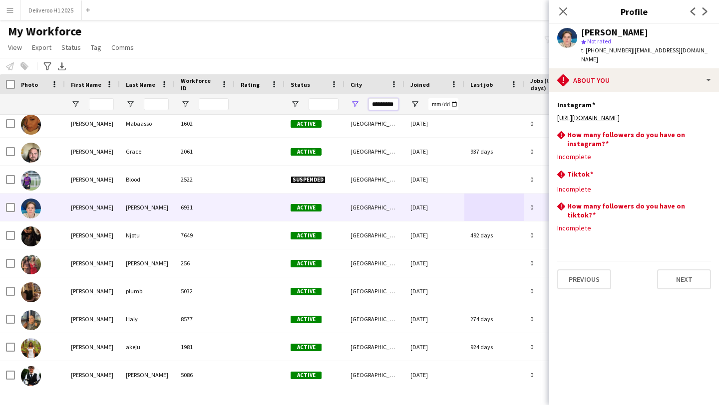
drag, startPoint x: 371, startPoint y: 106, endPoint x: 450, endPoint y: 104, distance: 78.4
click at [451, 104] on div at bounding box center [541, 104] width 1082 height 20
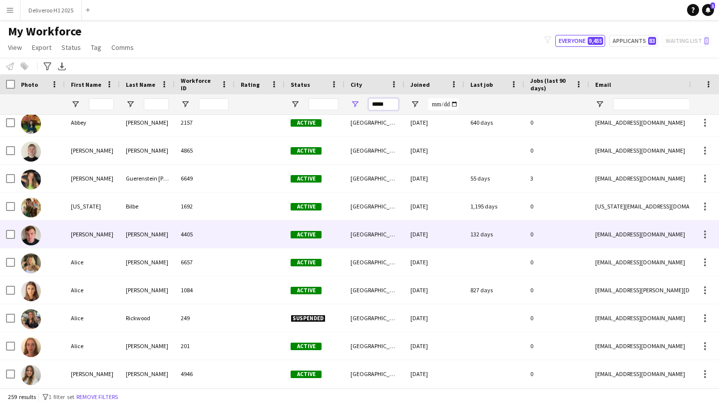
scroll to position [38, 0]
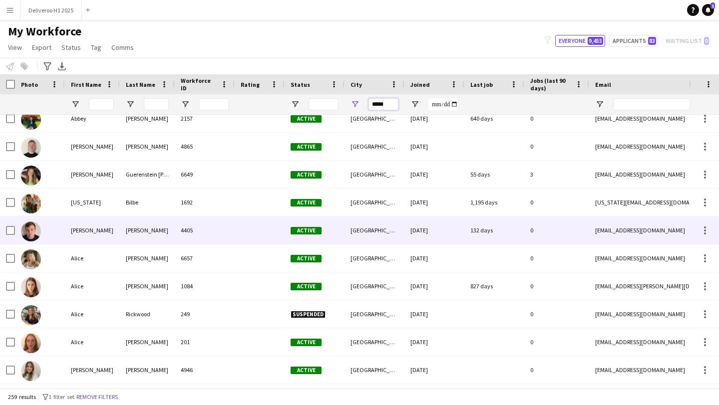
type input "*****"
click at [405, 225] on div "[DATE]" at bounding box center [434, 230] width 60 height 27
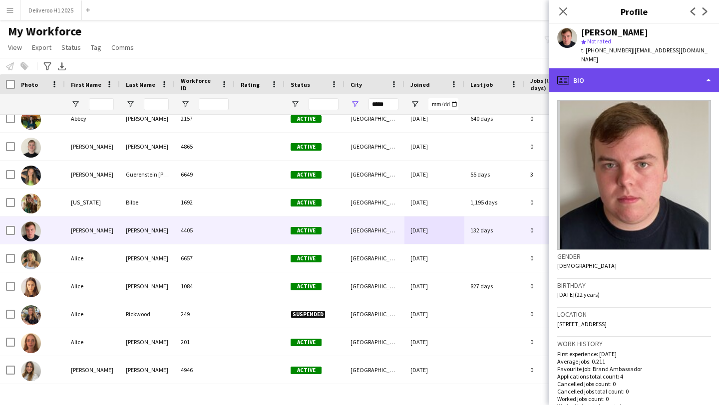
click at [615, 73] on div "profile Bio" at bounding box center [634, 80] width 170 height 24
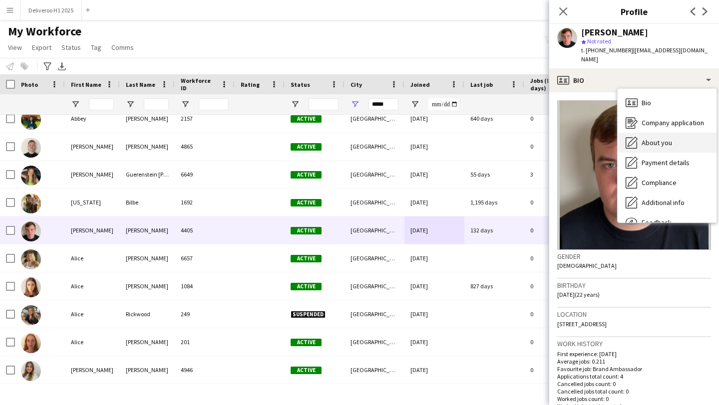
click at [647, 138] on span "About you" at bounding box center [657, 142] width 30 height 9
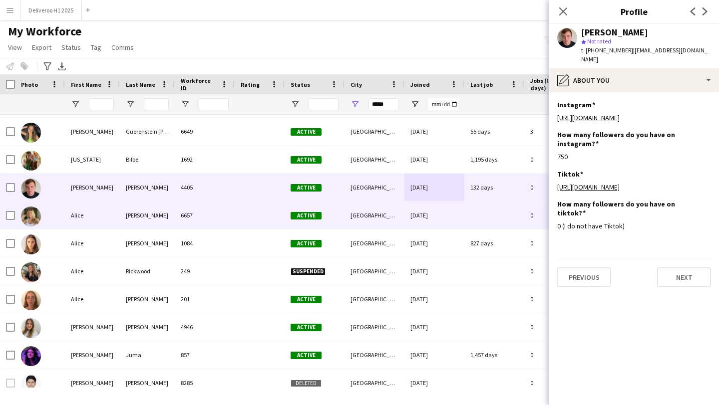
scroll to position [92, 0]
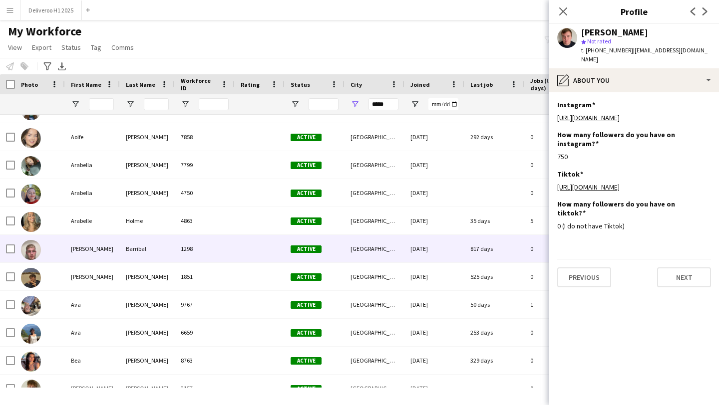
click at [453, 254] on div "[DATE]" at bounding box center [434, 248] width 60 height 27
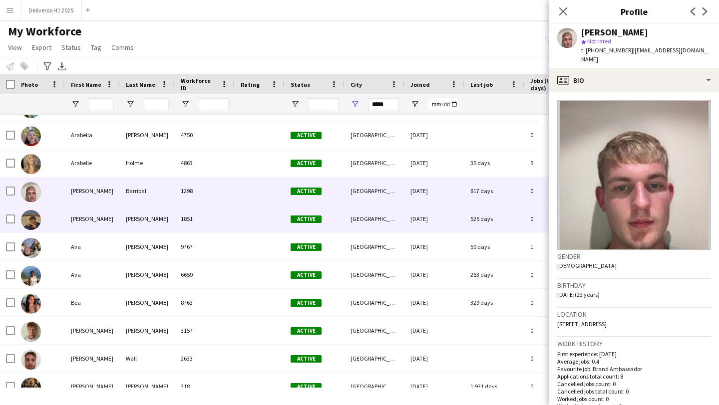
click at [462, 224] on div "[DATE]" at bounding box center [434, 218] width 60 height 27
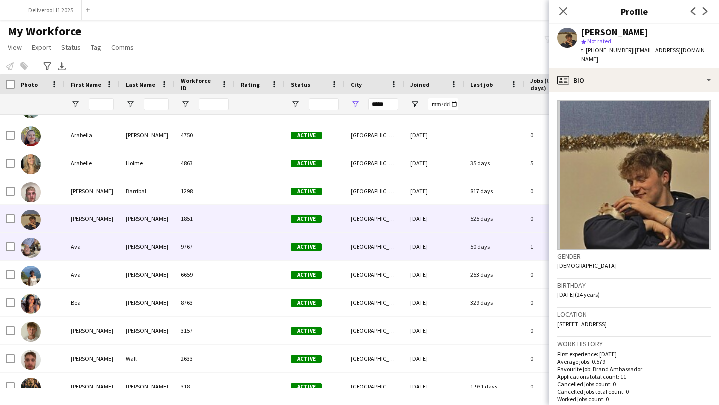
click at [455, 239] on div "[DATE]" at bounding box center [434, 246] width 60 height 27
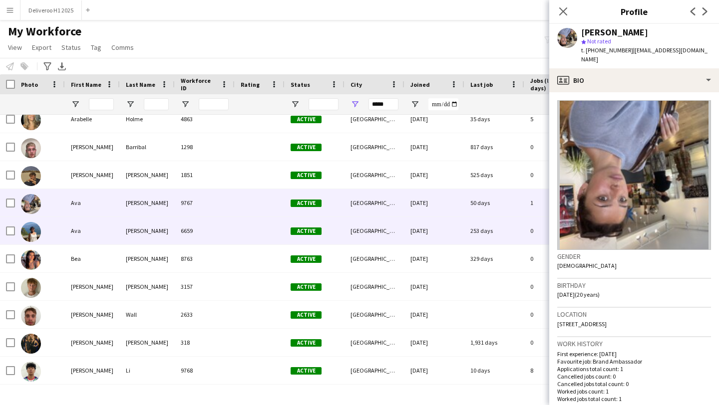
click at [448, 228] on div "[DATE]" at bounding box center [434, 230] width 60 height 27
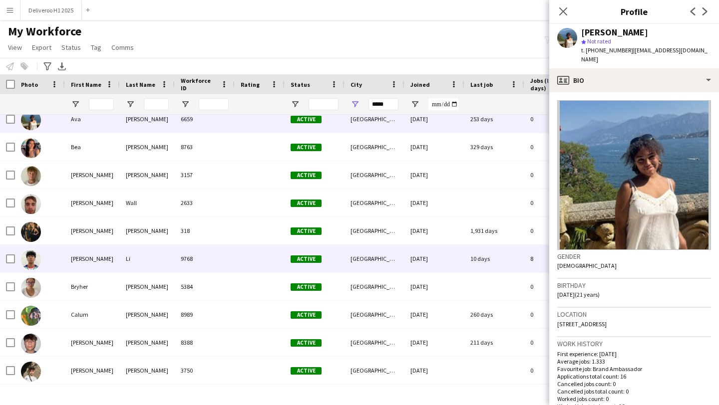
click at [440, 258] on div "[DATE]" at bounding box center [434, 258] width 60 height 27
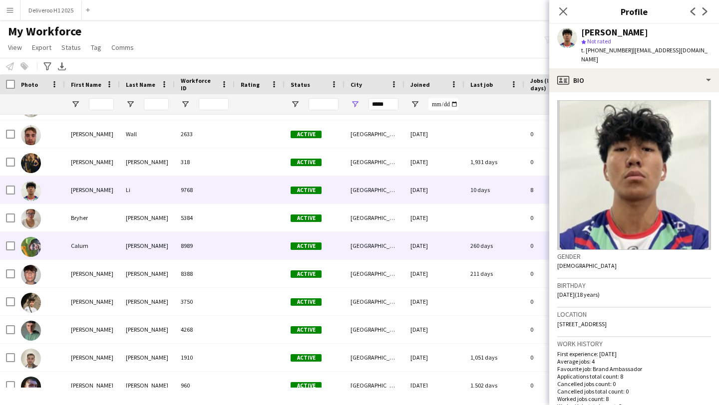
click at [440, 258] on div "[DATE]" at bounding box center [434, 245] width 60 height 27
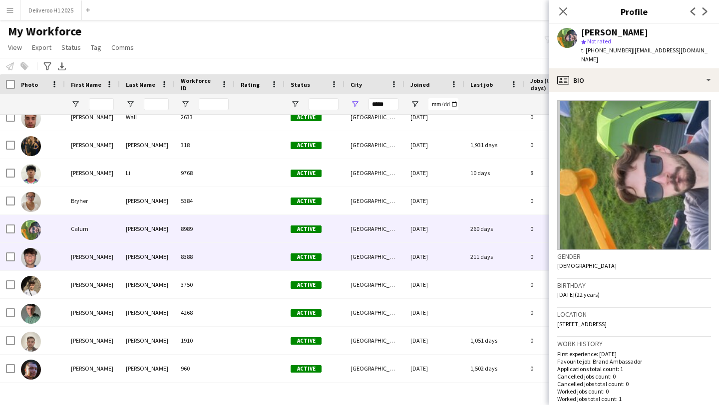
click at [440, 258] on div "[DATE]" at bounding box center [434, 256] width 60 height 27
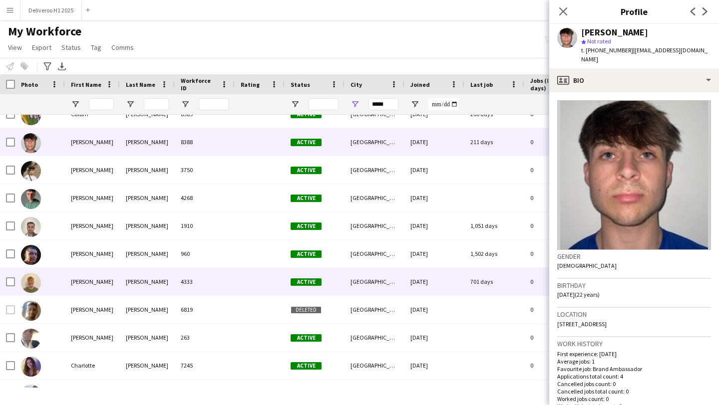
click at [435, 269] on div "[DATE]" at bounding box center [434, 281] width 60 height 27
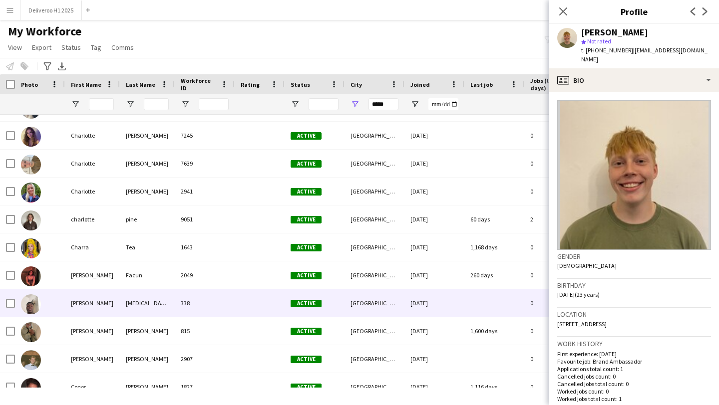
click at [425, 302] on div "[DATE]" at bounding box center [434, 303] width 60 height 27
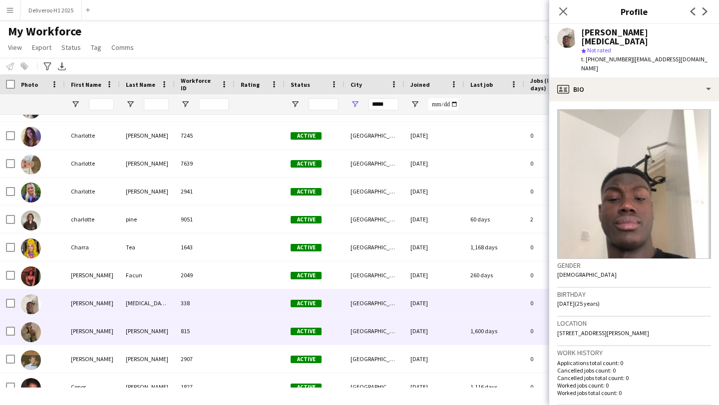
click at [419, 332] on div "[DATE]" at bounding box center [434, 331] width 60 height 27
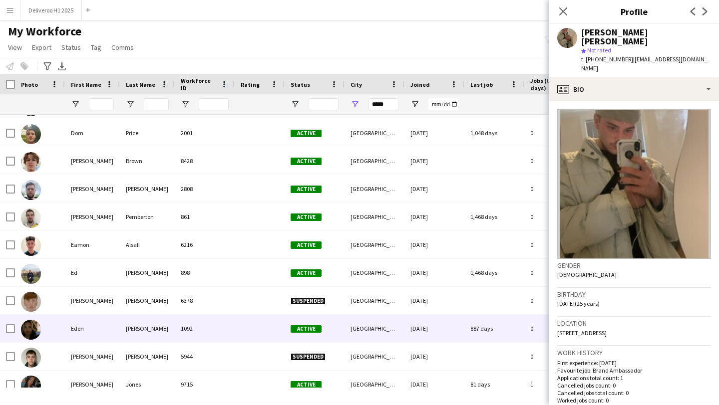
click at [419, 332] on div "[DATE]" at bounding box center [434, 328] width 60 height 27
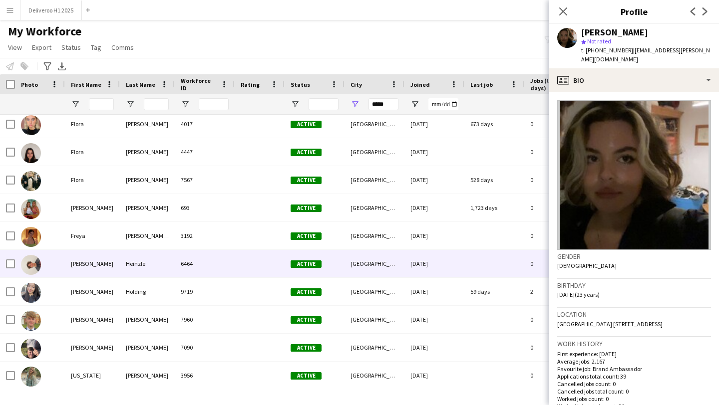
click at [424, 257] on div "[DATE]" at bounding box center [434, 263] width 60 height 27
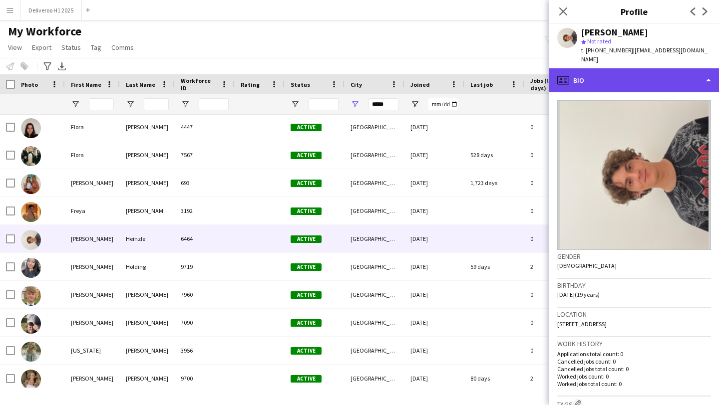
click at [627, 74] on div "profile Bio" at bounding box center [634, 80] width 170 height 24
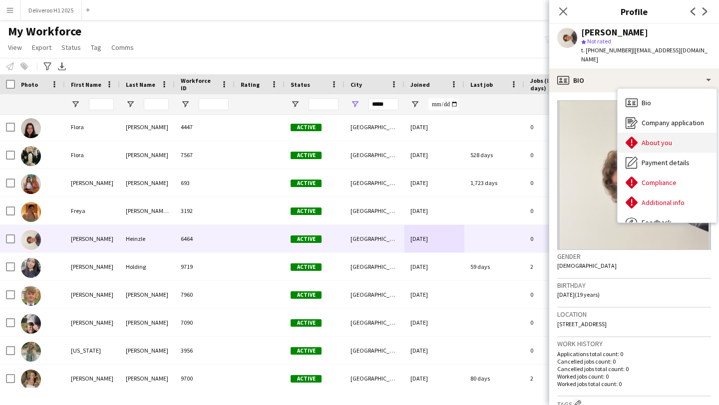
click at [631, 137] on icon "About you" at bounding box center [632, 143] width 12 height 12
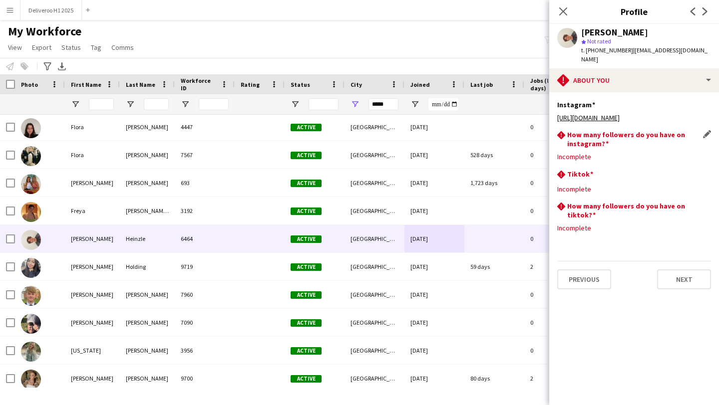
drag, startPoint x: 609, startPoint y: 106, endPoint x: 603, endPoint y: 121, distance: 16.1
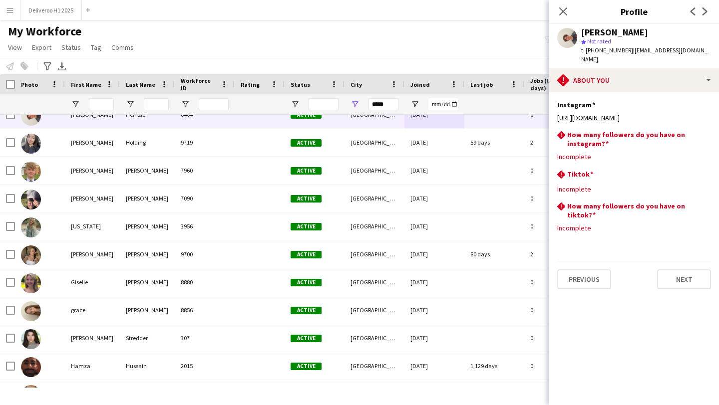
click at [572, 8] on div "Close pop-in" at bounding box center [563, 11] width 28 height 23
click at [566, 9] on icon "Close pop-in" at bounding box center [562, 10] width 9 height 9
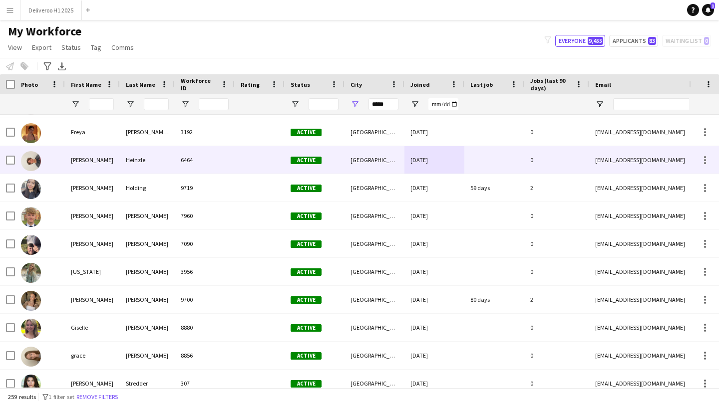
click at [508, 162] on div at bounding box center [494, 159] width 60 height 27
click at [499, 163] on div at bounding box center [494, 159] width 60 height 27
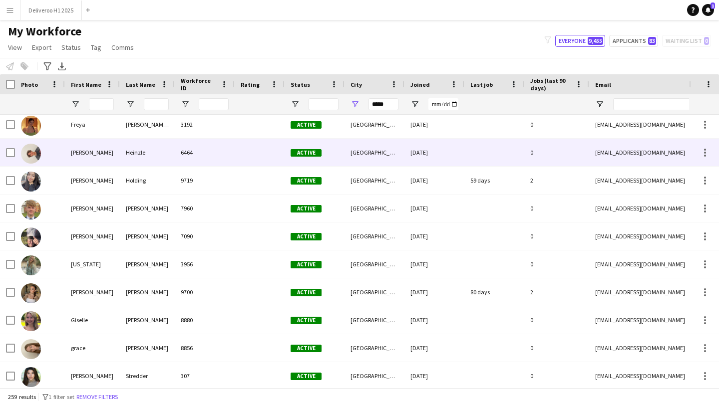
click at [475, 162] on div at bounding box center [494, 152] width 60 height 27
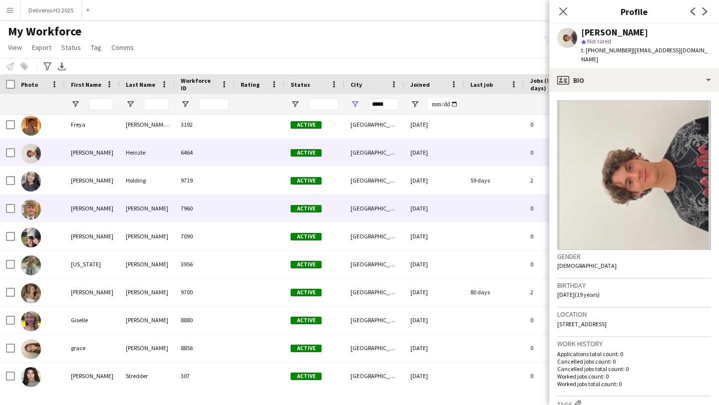
click at [461, 212] on div "[DATE]" at bounding box center [434, 208] width 60 height 27
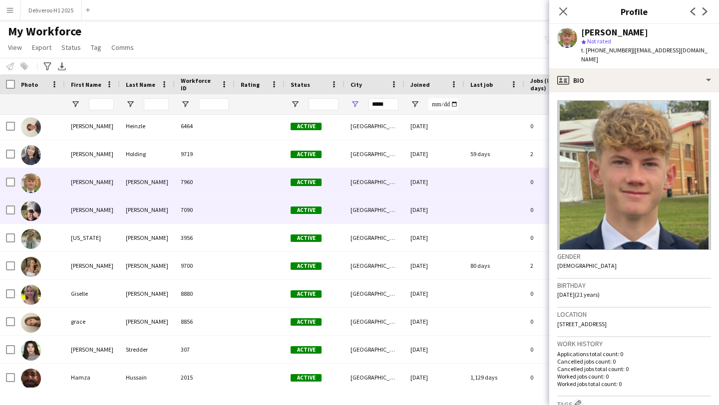
scroll to position [2716, 0]
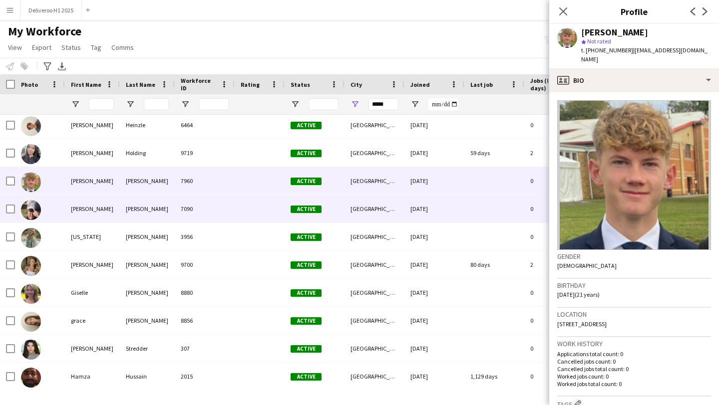
click at [461, 212] on div "[DATE]" at bounding box center [434, 208] width 60 height 27
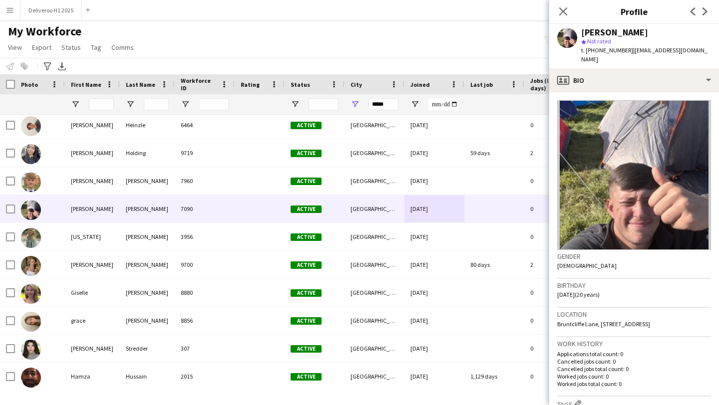
click at [618, 57] on div "[PERSON_NAME] star Not rated t. [PHONE_NUMBER] | [EMAIL_ADDRESS][DOMAIN_NAME]" at bounding box center [634, 46] width 170 height 44
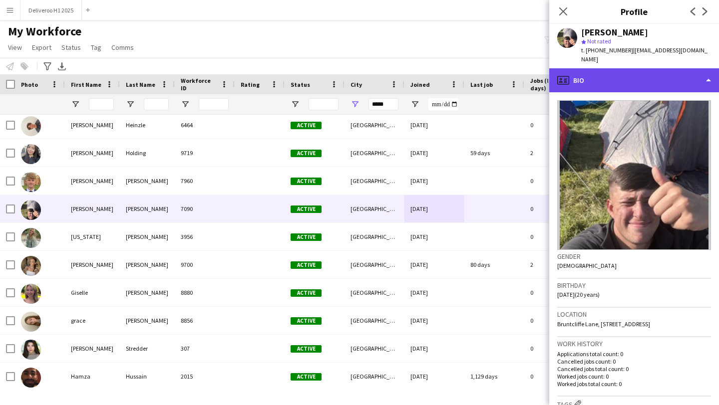
click at [611, 71] on div "profile Bio" at bounding box center [634, 80] width 170 height 24
